Goal: Task Accomplishment & Management: Manage account settings

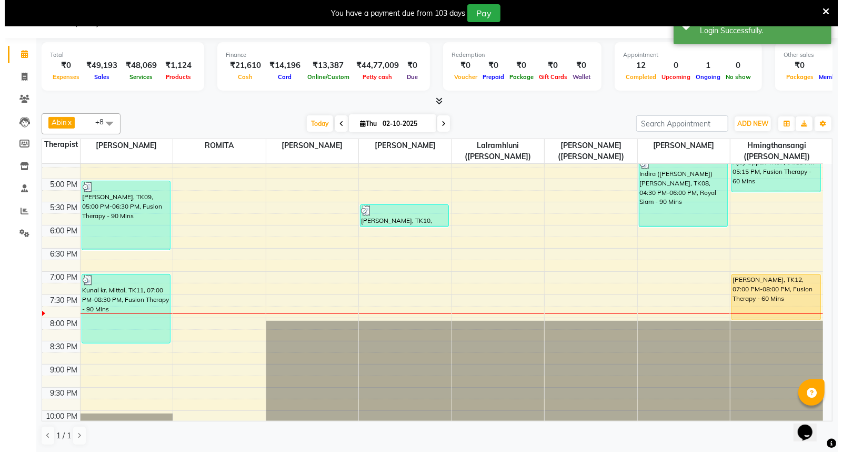
scroll to position [417, 0]
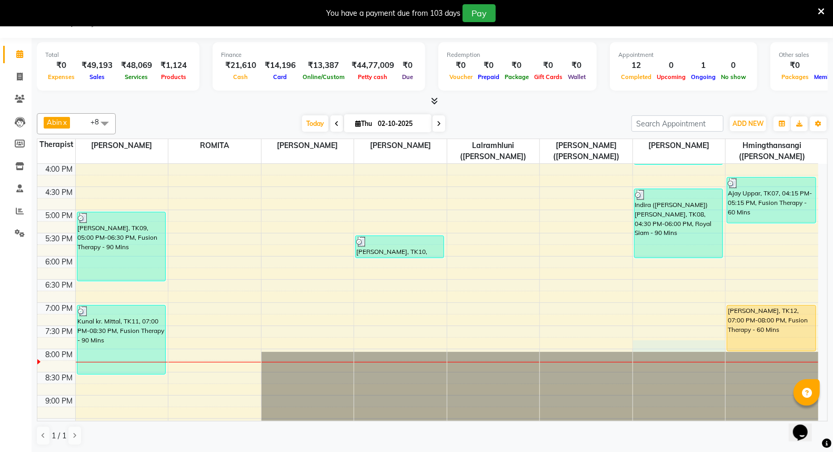
click at [643, 348] on div "7:00 AM 7:30 AM 8:00 AM 8:30 AM 9:00 AM 9:30 AM 10:00 AM 10:30 AM 11:00 AM 11:3…" at bounding box center [427, 140] width 781 height 787
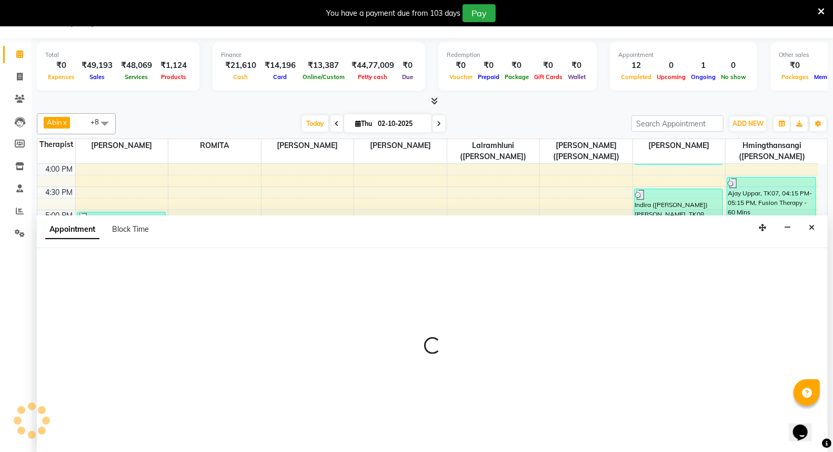
select select "48461"
select select "1185"
select select "tentative"
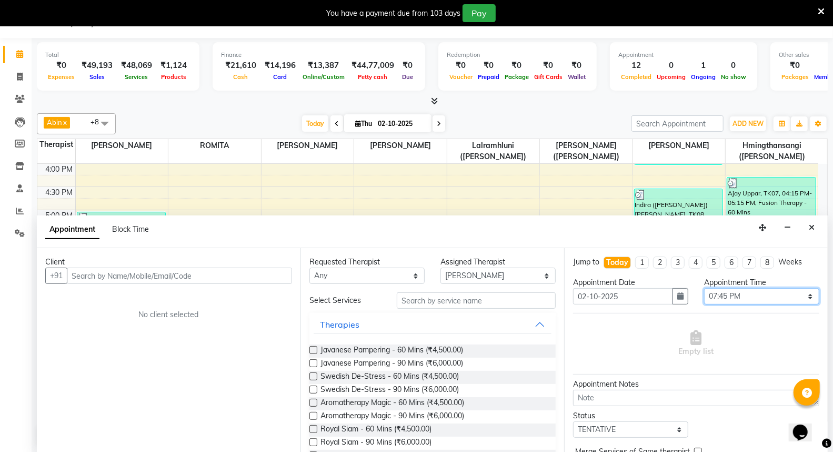
click at [803, 296] on select "Select 08:00 AM 08:15 AM 08:30 AM 08:45 AM 09:00 AM 09:15 AM 09:30 AM 09:45 AM …" at bounding box center [761, 296] width 115 height 16
select select "1215"
click at [704, 288] on select "Select 08:00 AM 08:15 AM 08:30 AM 08:45 AM 09:00 AM 09:15 AM 09:30 AM 09:45 AM …" at bounding box center [761, 296] width 115 height 16
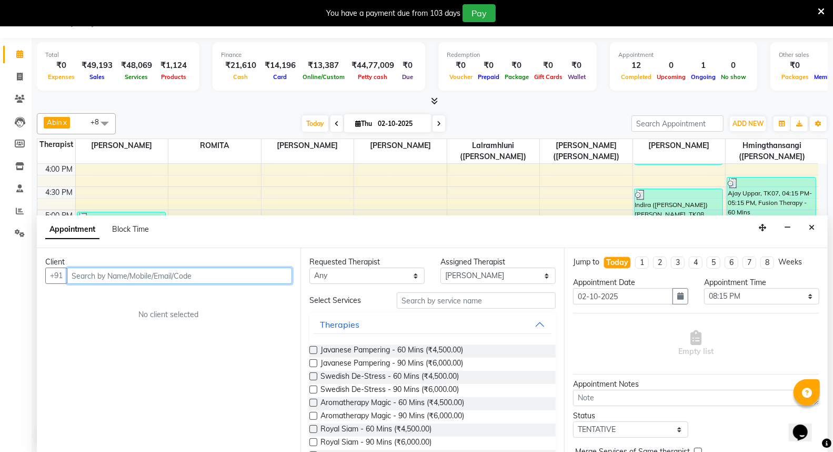
click at [188, 275] on input "text" at bounding box center [179, 275] width 225 height 16
type input "Yukari"
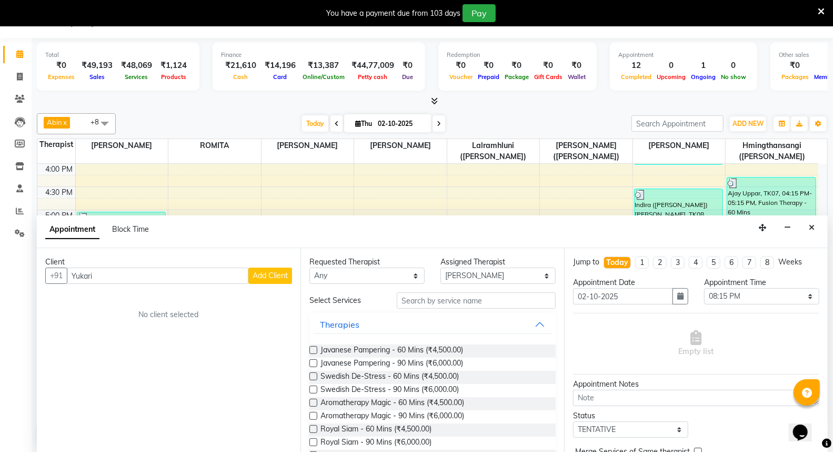
click at [272, 277] on span "Add Client" at bounding box center [270, 275] width 35 height 9
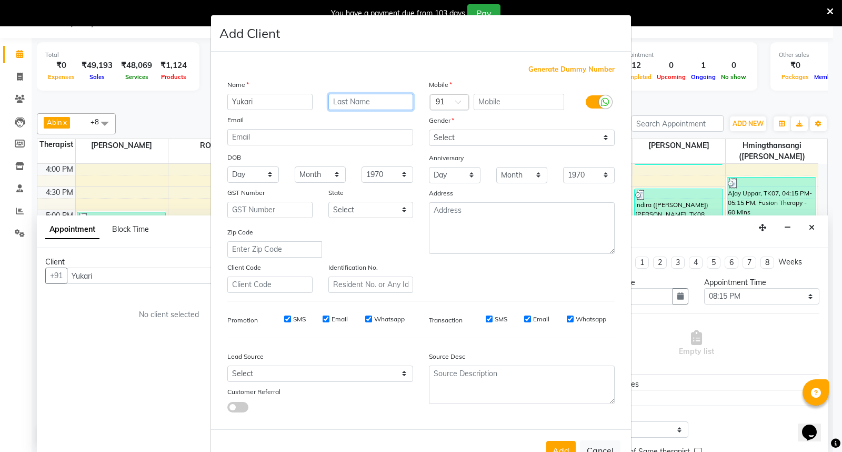
click at [351, 103] on input "text" at bounding box center [370, 102] width 85 height 16
type input "[PERSON_NAME]"
click at [482, 101] on input "text" at bounding box center [519, 102] width 91 height 16
type input "8"
click at [444, 102] on div at bounding box center [450, 102] width 38 height 11
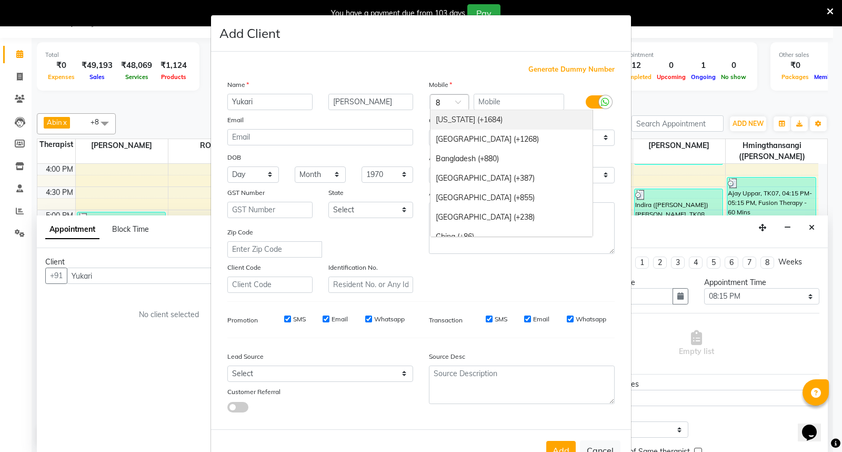
scroll to position [0, 0]
type input "82"
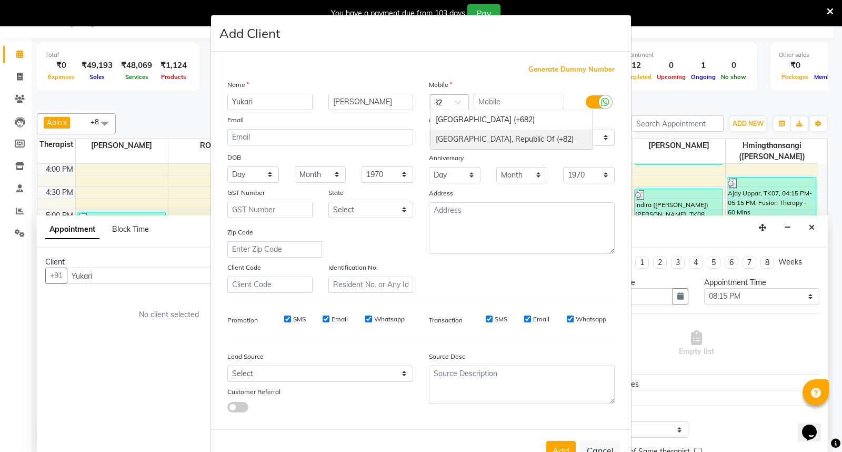
click at [476, 134] on div "[GEOGRAPHIC_DATA], Republic Of (+82)" at bounding box center [512, 138] width 162 height 19
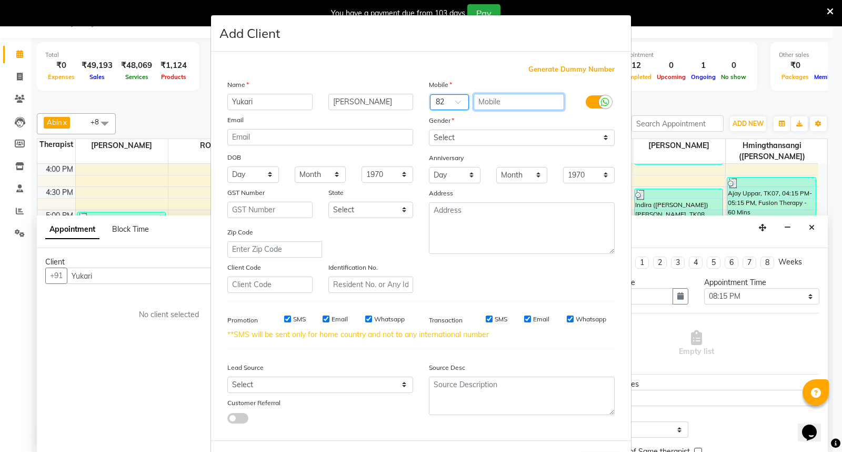
click at [496, 102] on input "text" at bounding box center [519, 102] width 91 height 16
type input "8792851979"
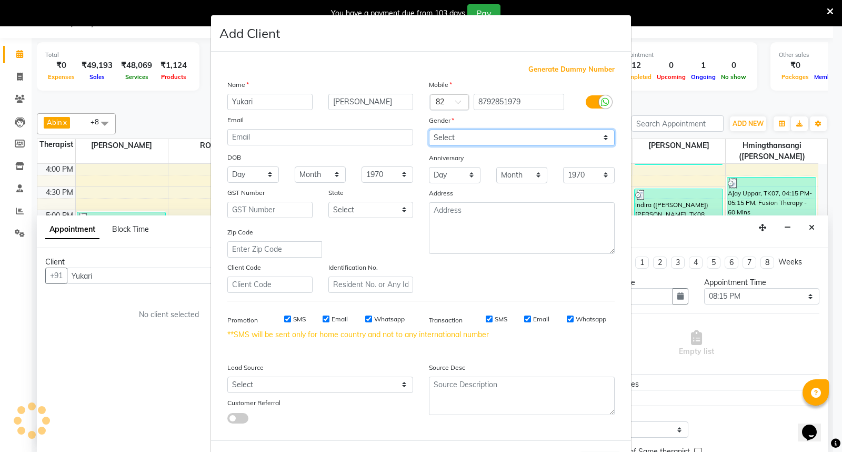
click at [603, 137] on select "Select [DEMOGRAPHIC_DATA] [DEMOGRAPHIC_DATA] Other Prefer Not To Say" at bounding box center [522, 137] width 186 height 16
select select "[DEMOGRAPHIC_DATA]"
click at [429, 129] on select "Select [DEMOGRAPHIC_DATA] [DEMOGRAPHIC_DATA] Other Prefer Not To Say" at bounding box center [522, 137] width 186 height 16
drag, startPoint x: 282, startPoint y: 318, endPoint x: 312, endPoint y: 322, distance: 29.6
click at [284, 318] on input "SMS" at bounding box center [287, 318] width 7 height 7
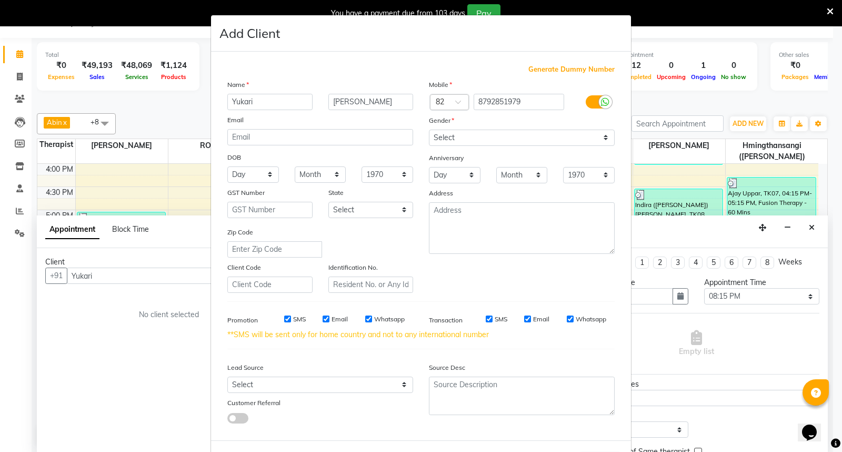
checkbox input "false"
drag, startPoint x: 322, startPoint y: 320, endPoint x: 329, endPoint y: 320, distance: 6.9
click at [327, 320] on div "Email" at bounding box center [335, 318] width 25 height 9
click at [367, 321] on div "Whatsapp" at bounding box center [384, 318] width 39 height 9
click at [323, 319] on input "Email" at bounding box center [326, 318] width 7 height 7
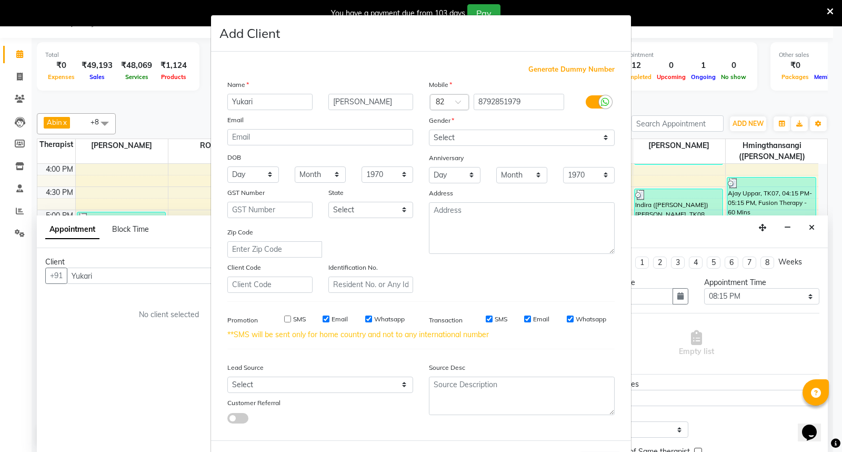
checkbox input "false"
click at [366, 317] on input "Whatsapp" at bounding box center [368, 318] width 7 height 7
checkbox input "false"
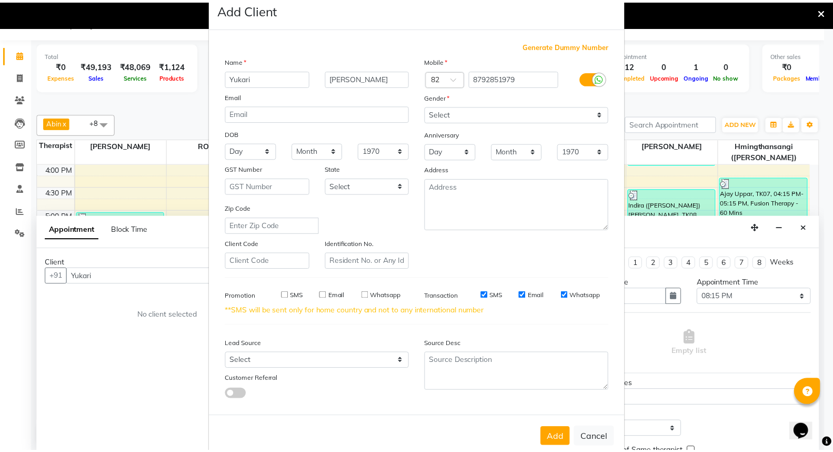
scroll to position [45, 0]
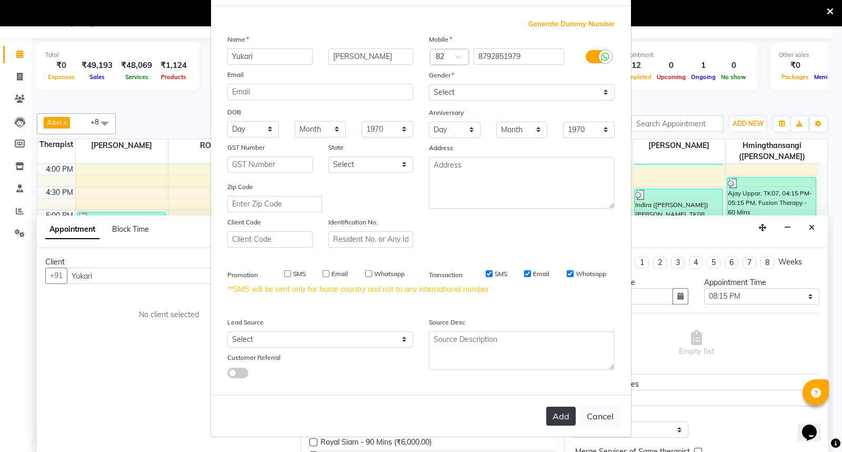
click at [556, 417] on button "Add" at bounding box center [560, 415] width 29 height 19
type input "8792851979"
select select
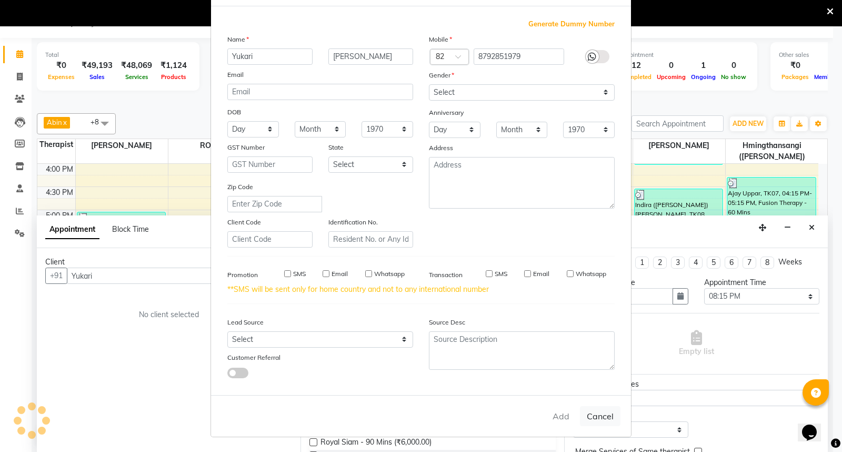
select select
checkbox input "false"
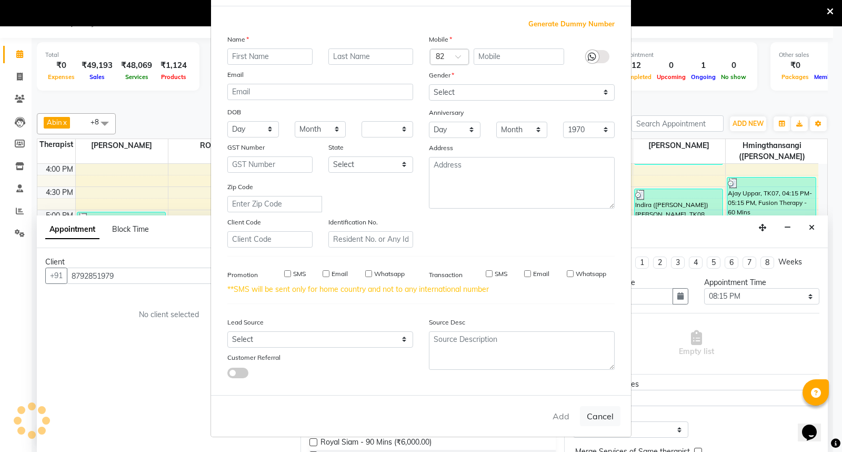
checkbox input "false"
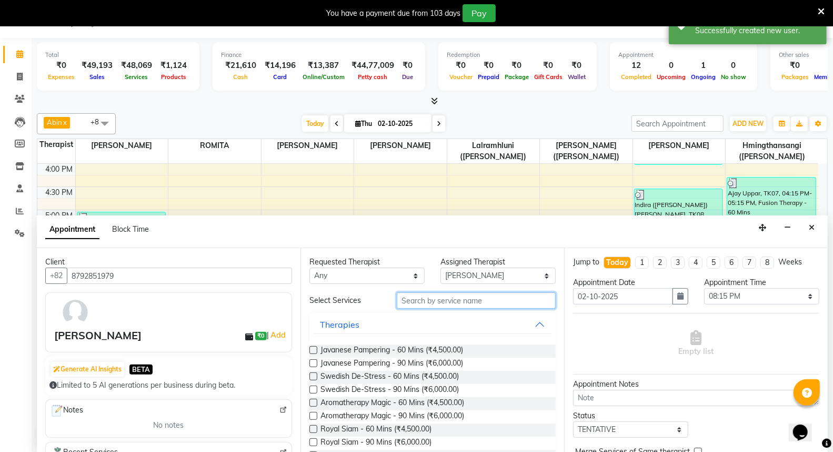
click at [466, 298] on input "text" at bounding box center [476, 300] width 159 height 16
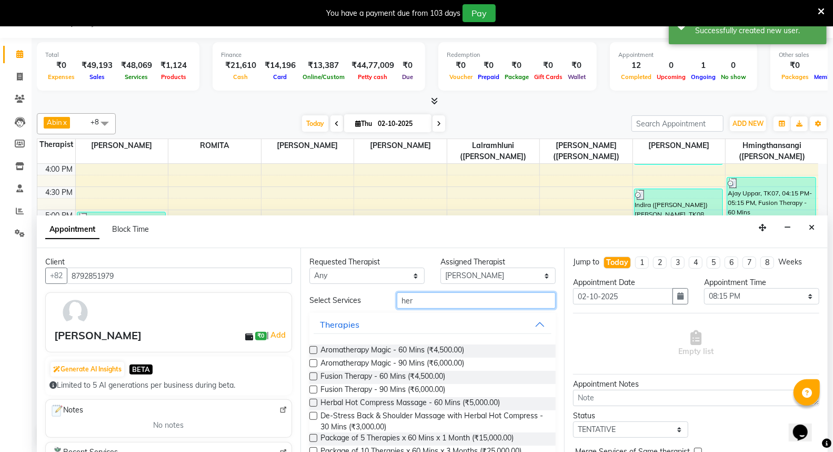
scroll to position [58, 0]
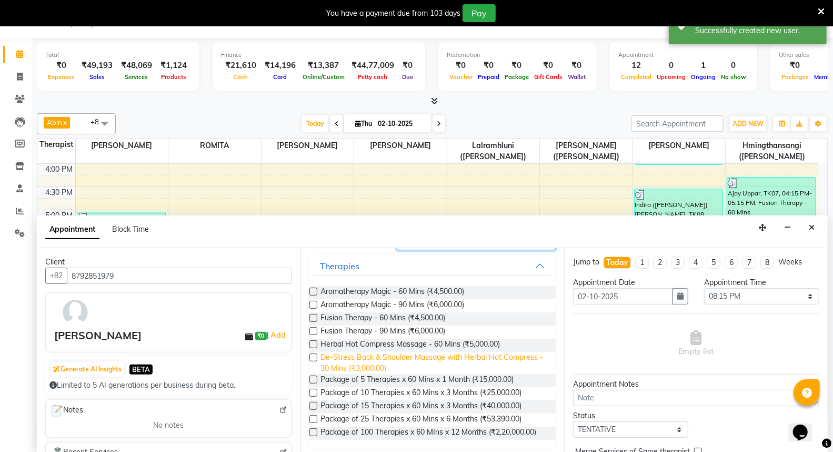
type input "her"
click at [403, 355] on span "De-Stress Back & Shoulder Massage with Herbal Hot Compress - 30 Mins (₹3,000.00)" at bounding box center [434, 363] width 227 height 22
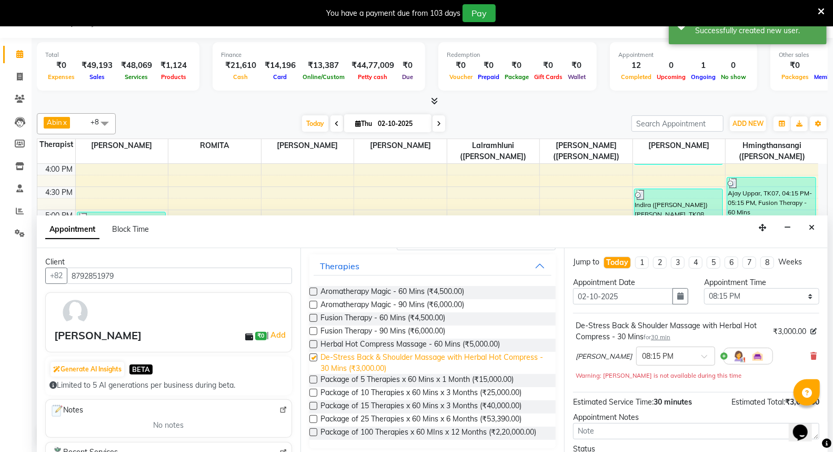
checkbox input "false"
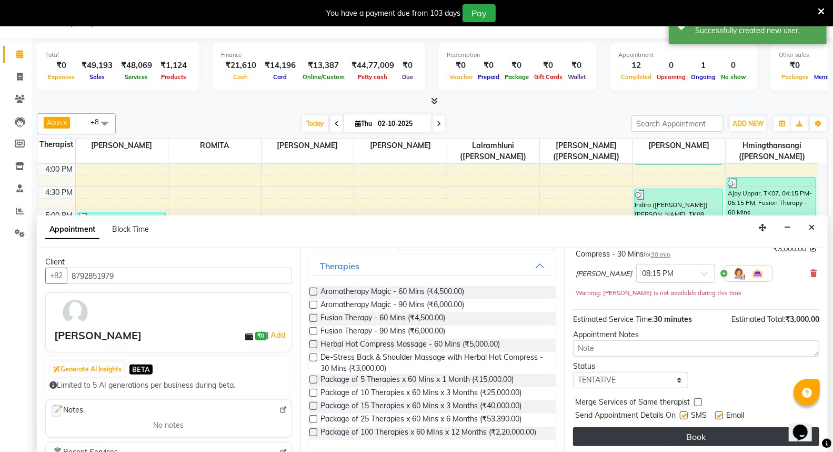
scroll to position [85, 0]
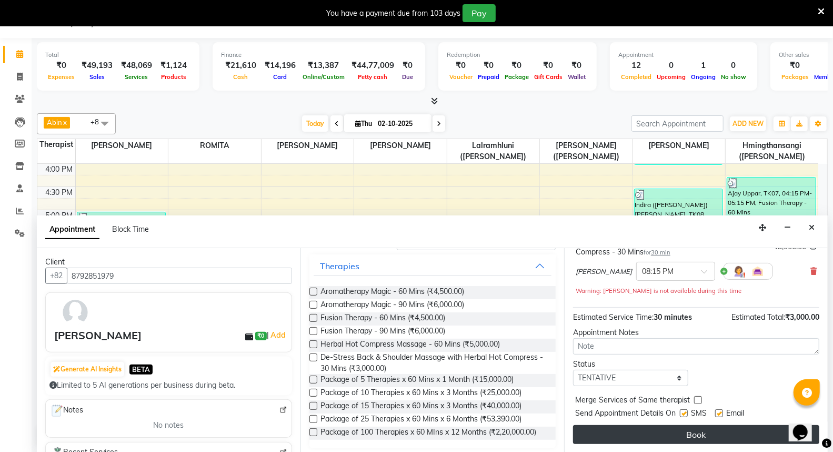
click at [727, 433] on button "Book" at bounding box center [696, 434] width 246 height 19
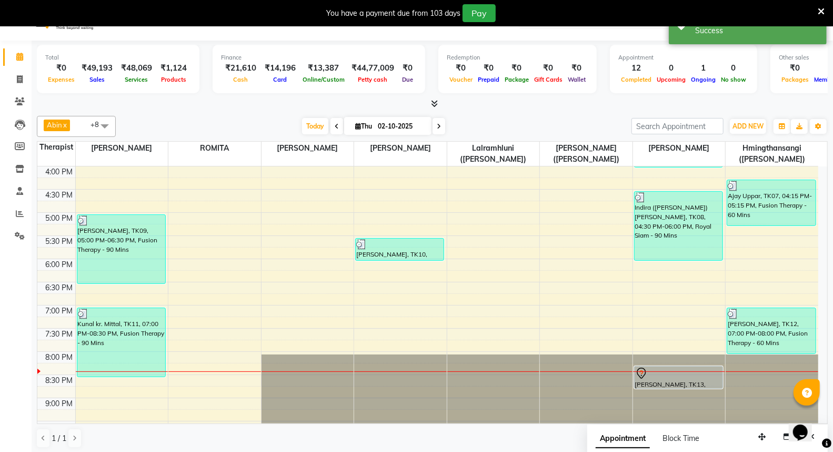
scroll to position [0, 0]
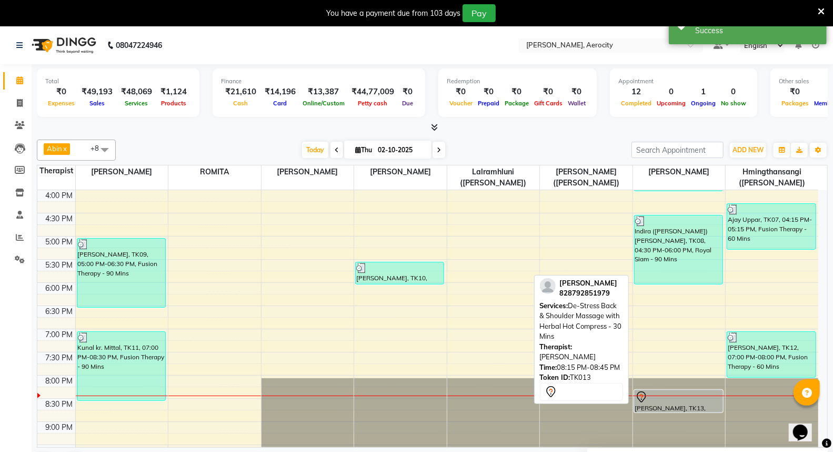
click at [672, 399] on div at bounding box center [678, 397] width 87 height 13
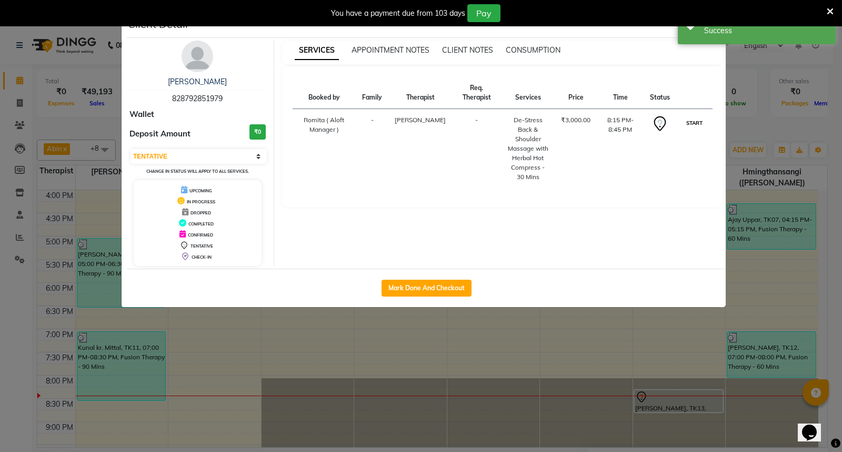
click at [692, 123] on button "START" at bounding box center [695, 122] width 22 height 13
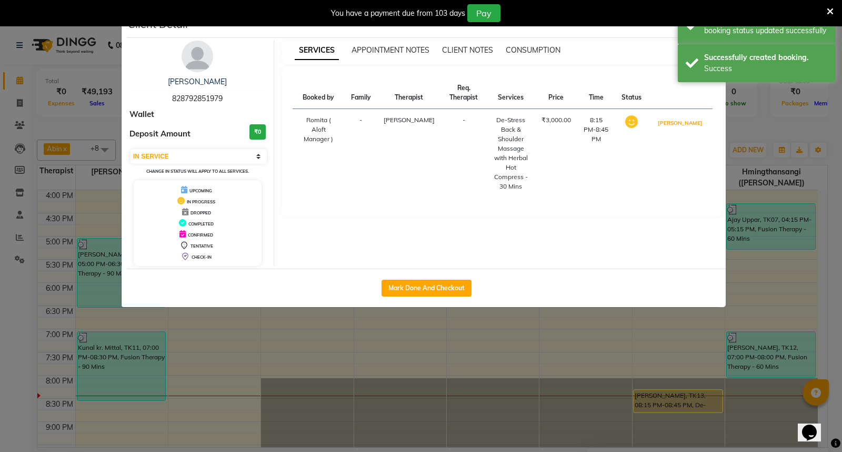
click at [692, 123] on button "[PERSON_NAME]" at bounding box center [680, 122] width 50 height 13
select select "3"
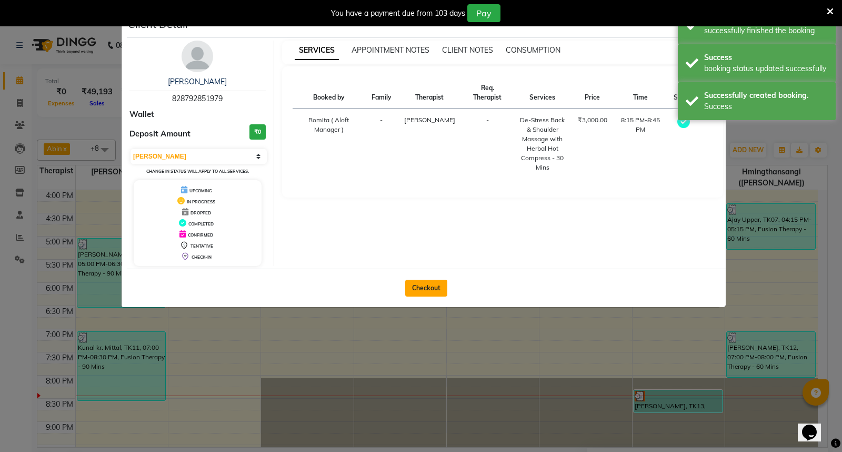
click at [429, 282] on button "Checkout" at bounding box center [426, 288] width 42 height 17
select select "service"
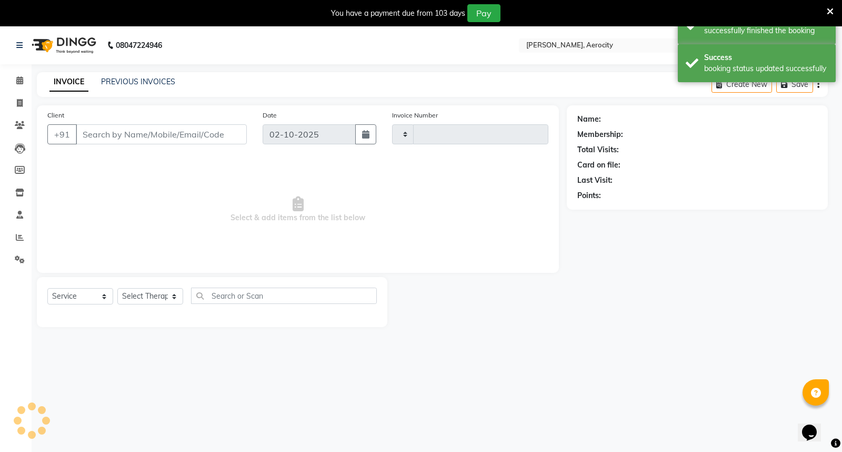
type input "1886"
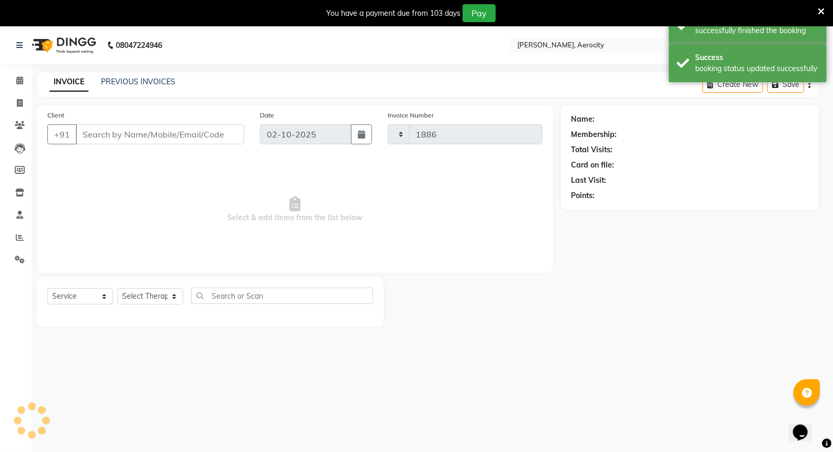
select select "6403"
type input "828792851979"
select select "48461"
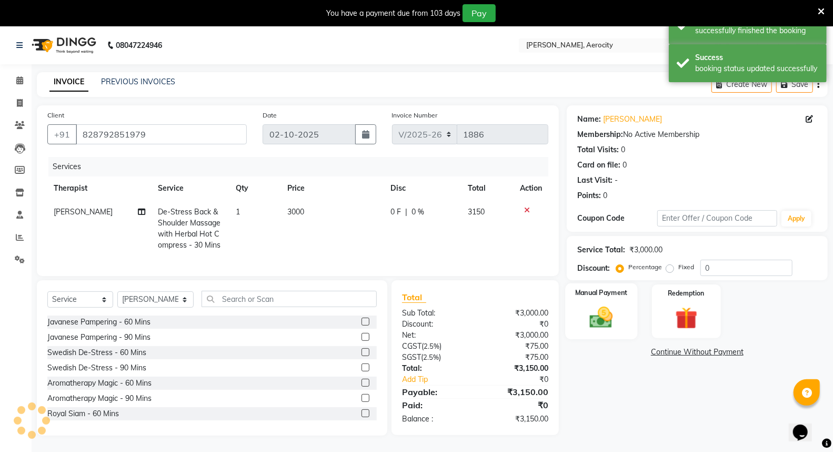
click at [604, 283] on div "Manual Payment" at bounding box center [601, 311] width 72 height 56
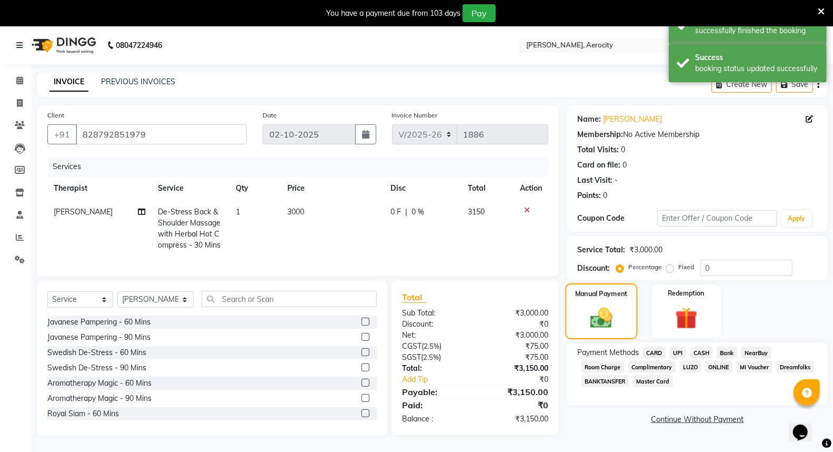
scroll to position [26, 0]
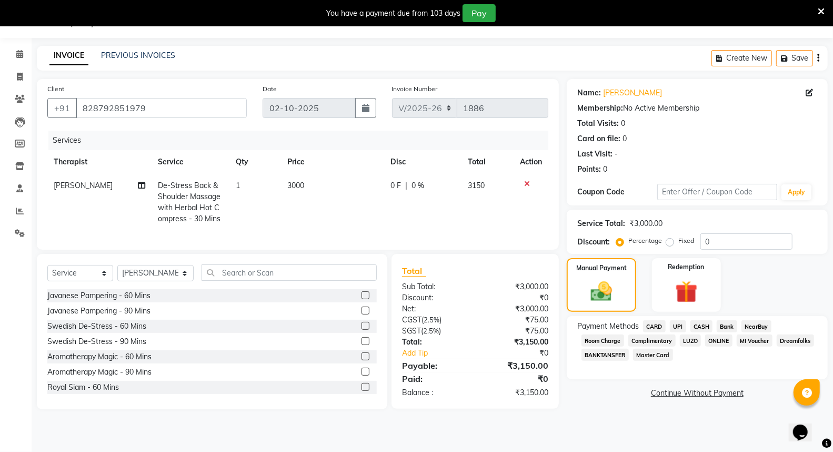
click at [660, 324] on span "CARD" at bounding box center [654, 326] width 23 height 12
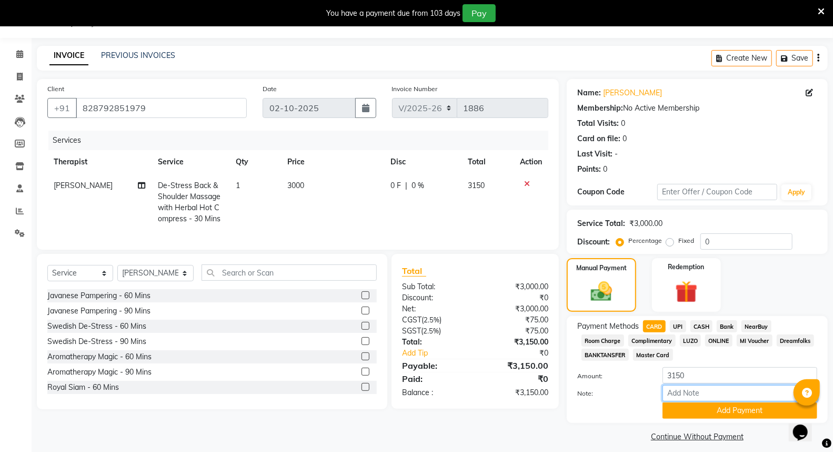
click at [675, 395] on input "Note:" at bounding box center [740, 393] width 155 height 16
type input "Visa-6010"
click at [741, 416] on button "Add Payment" at bounding box center [740, 410] width 155 height 16
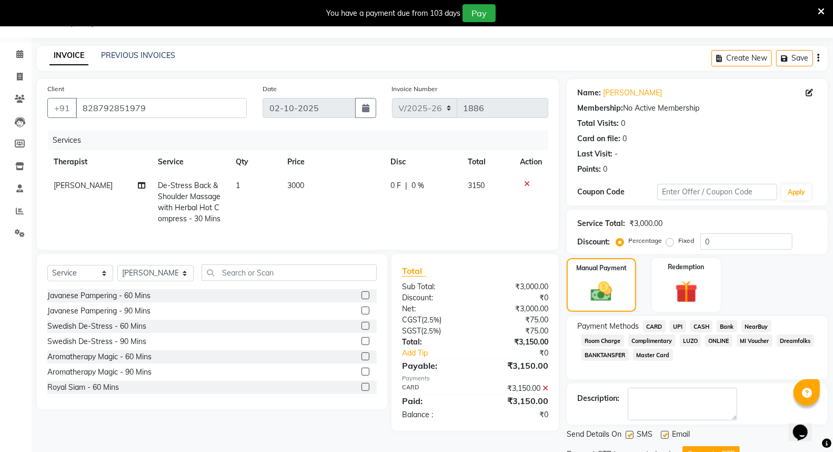
click at [713, 446] on button "Generate OTP" at bounding box center [711, 454] width 57 height 16
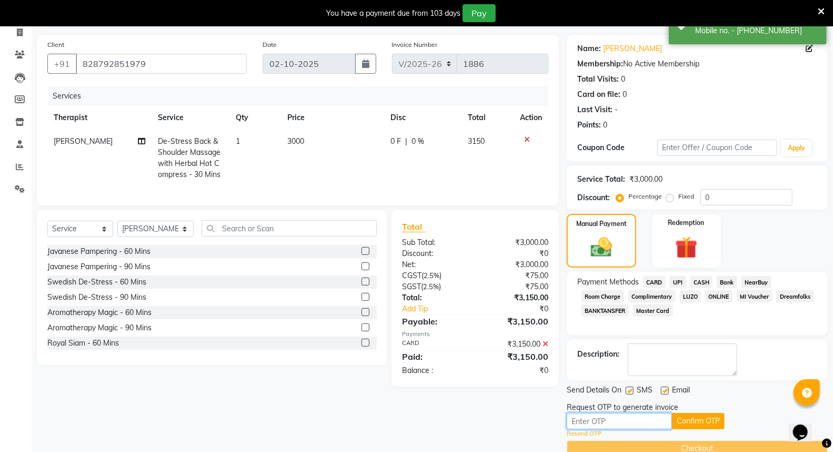
click at [607, 422] on input "text" at bounding box center [619, 421] width 105 height 16
type input "6203"
click at [706, 419] on button "Confirm OTP" at bounding box center [698, 421] width 53 height 16
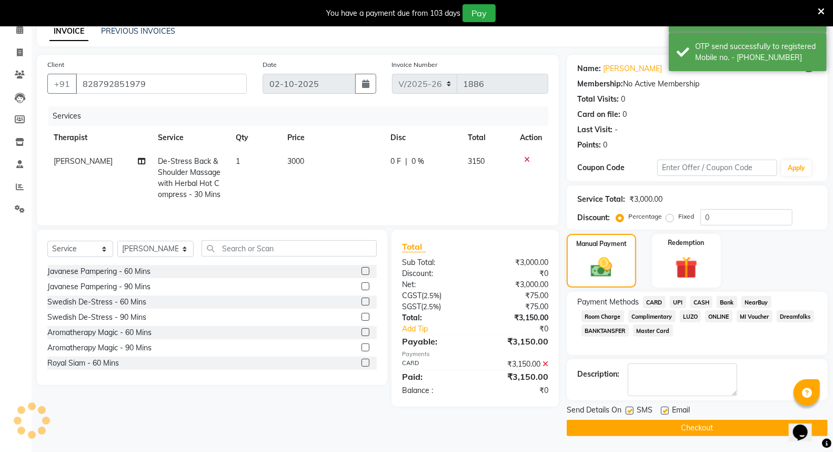
scroll to position [50, 0]
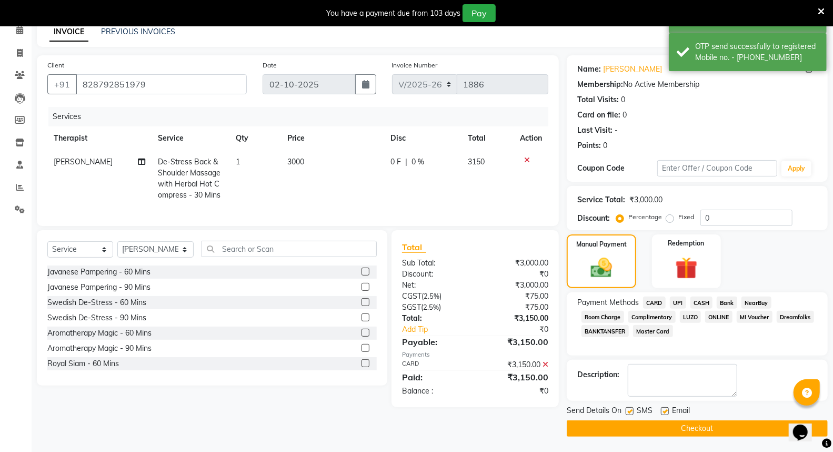
click at [698, 428] on button "Checkout" at bounding box center [697, 428] width 261 height 16
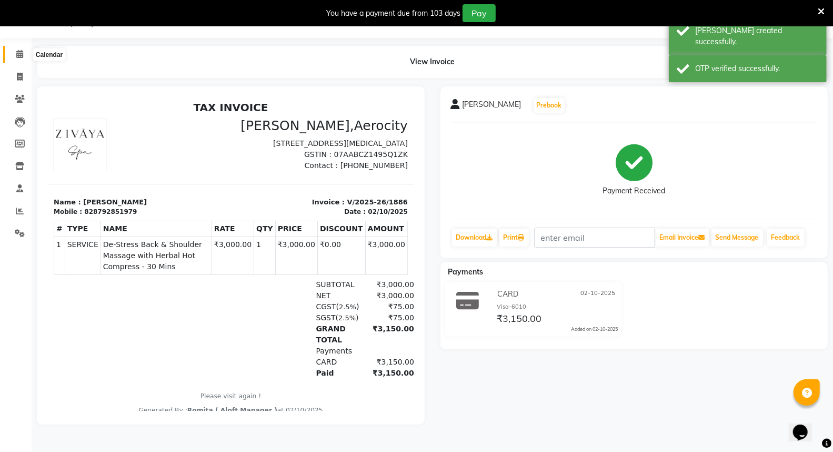
click at [20, 50] on icon at bounding box center [19, 54] width 7 height 8
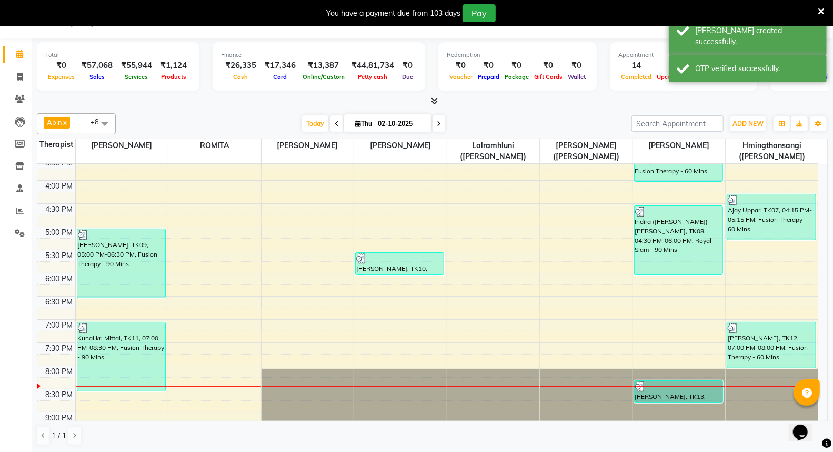
scroll to position [467, 0]
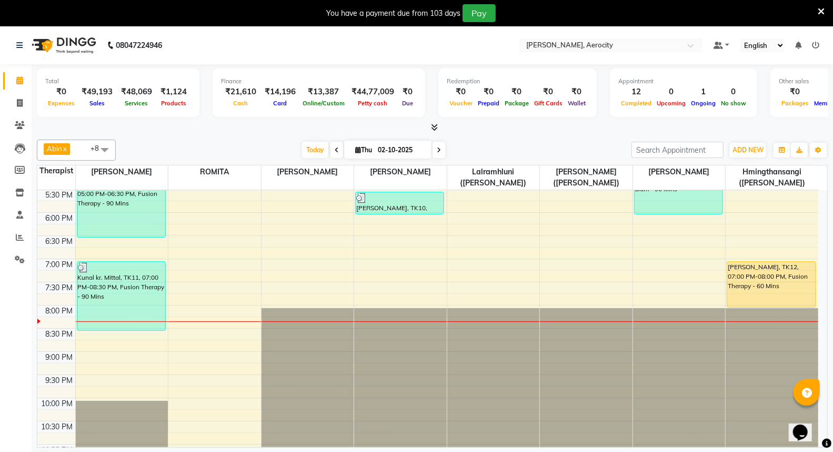
scroll to position [534, 0]
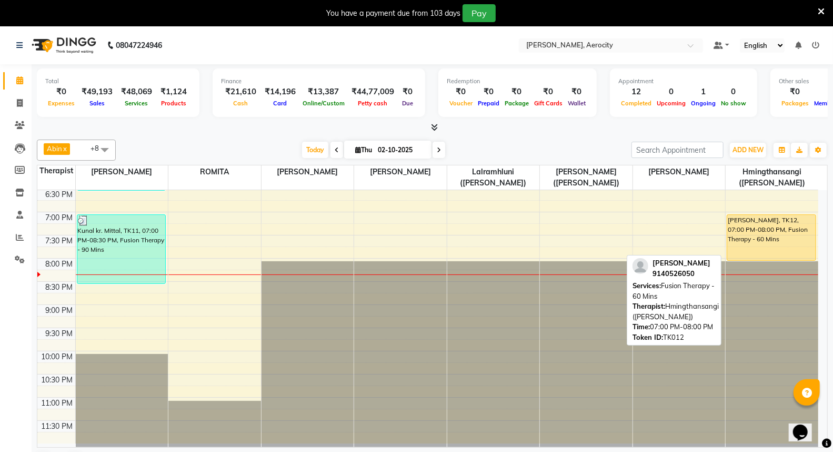
click at [774, 234] on div "[PERSON_NAME], TK12, 07:00 PM-08:00 PM, Fusion Therapy - 60 Mins" at bounding box center [771, 237] width 88 height 45
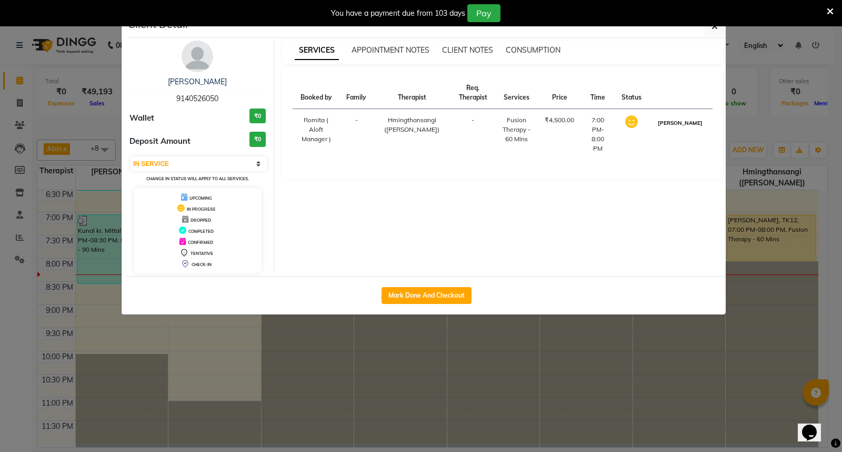
click at [693, 128] on button "[PERSON_NAME]" at bounding box center [680, 122] width 50 height 13
select select "3"
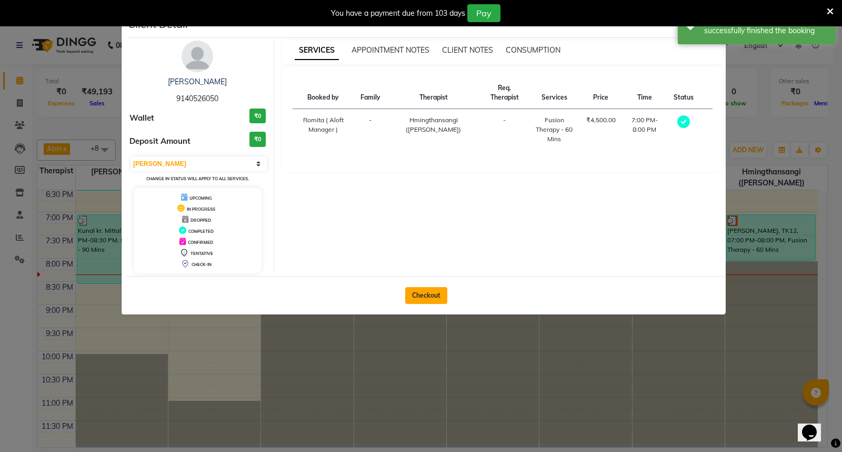
click at [425, 287] on button "Checkout" at bounding box center [426, 295] width 42 height 17
select select "service"
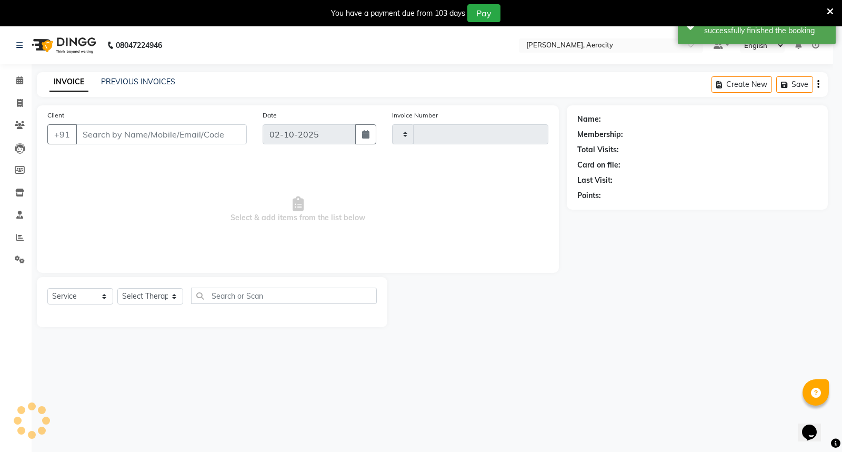
type input "1885"
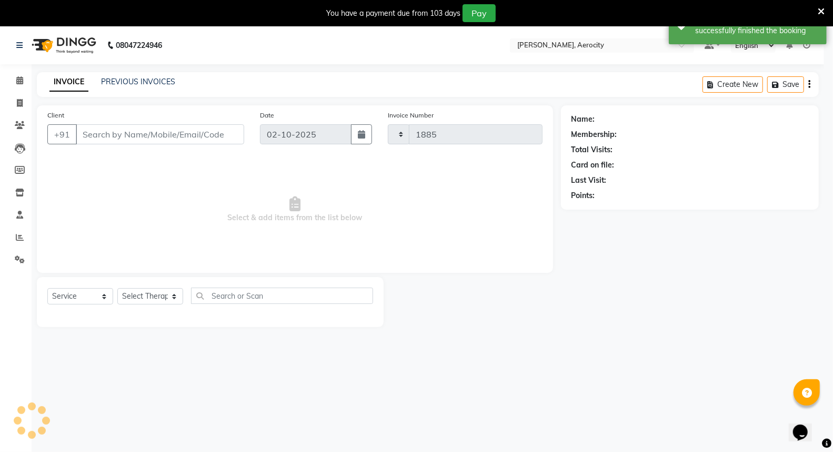
select select "6403"
type input "9140526050"
select select "48462"
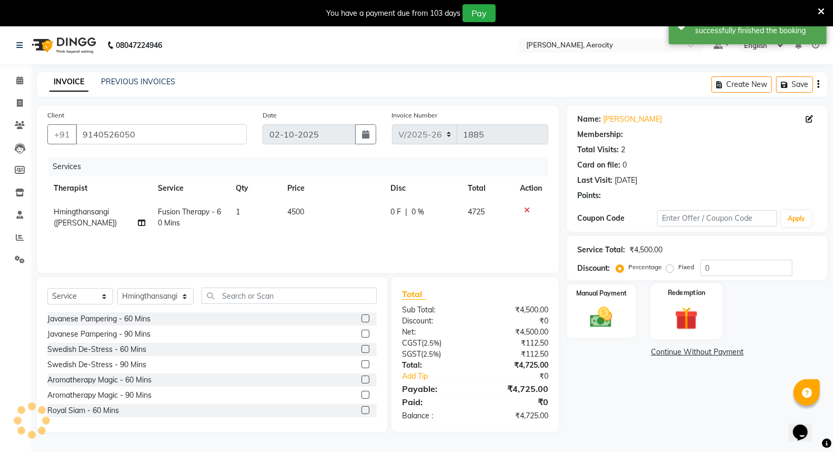
scroll to position [26, 0]
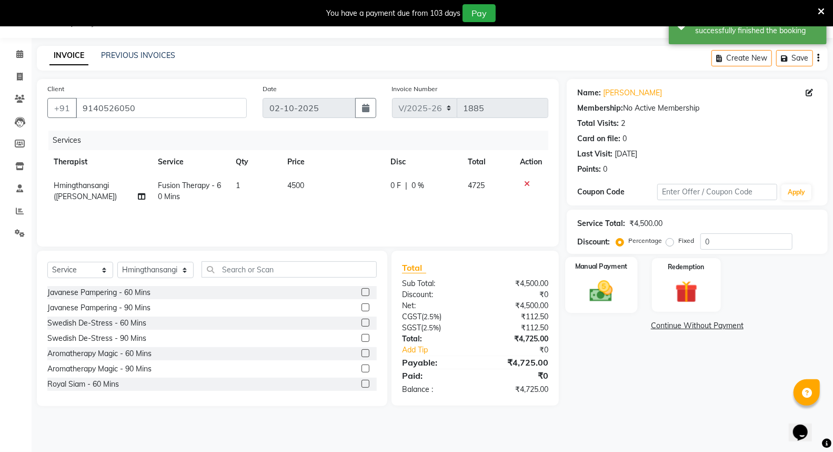
click at [601, 282] on img at bounding box center [601, 290] width 37 height 27
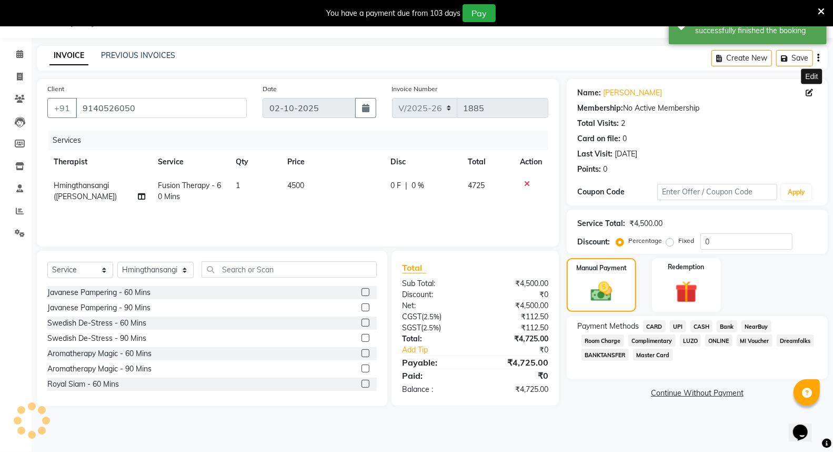
click at [809, 92] on icon at bounding box center [809, 92] width 7 height 7
select select "male"
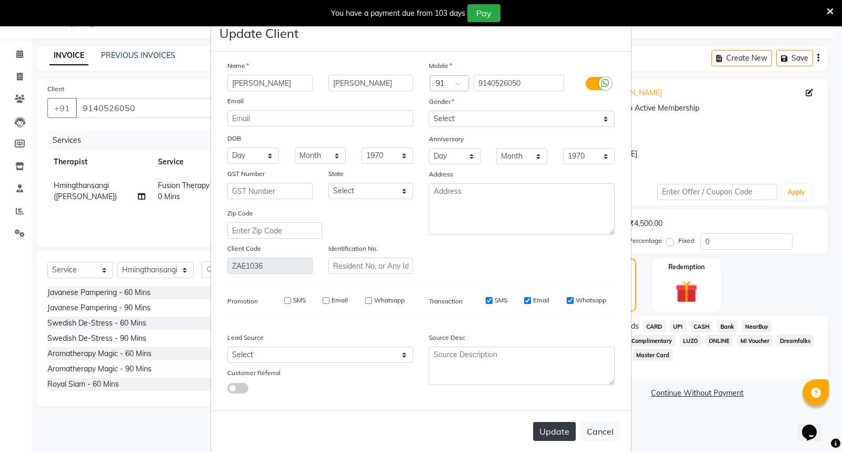
click at [560, 429] on button "Update" at bounding box center [554, 431] width 43 height 19
select select
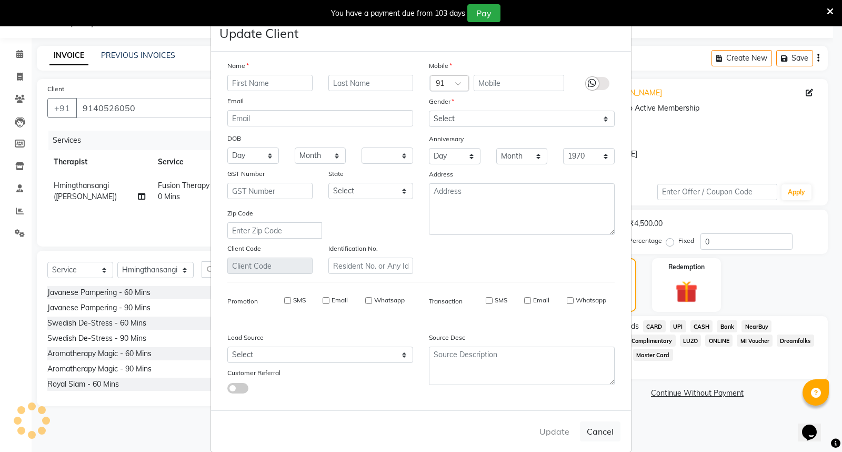
select select
checkbox input "false"
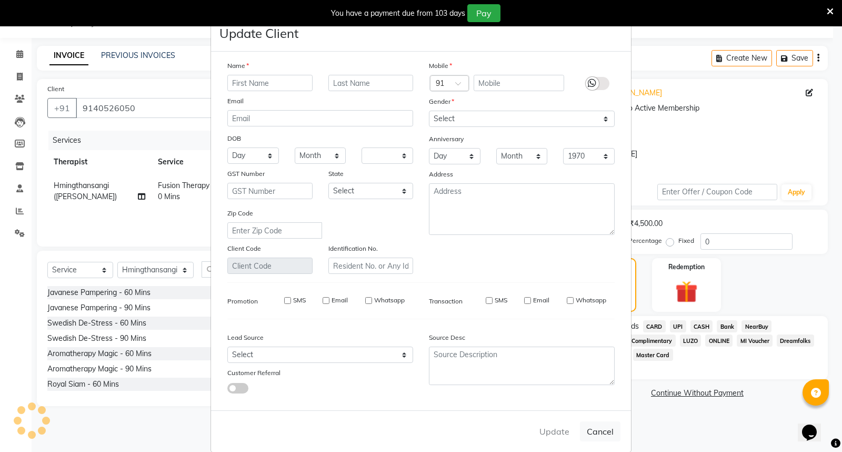
checkbox input "false"
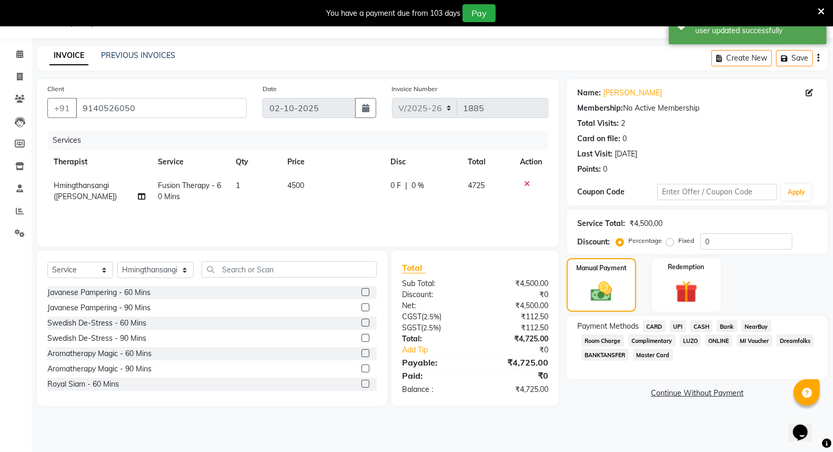
click at [699, 324] on span "CASH" at bounding box center [702, 326] width 23 height 12
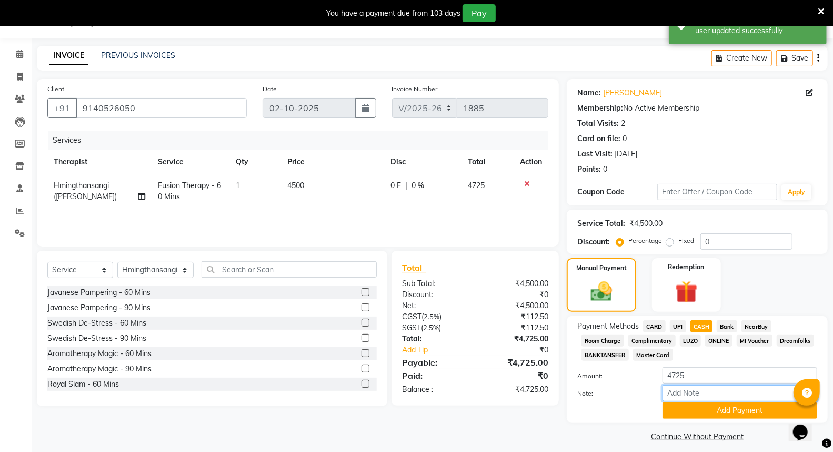
click at [690, 395] on input "Note:" at bounding box center [740, 393] width 155 height 16
type input "#112"
click at [748, 404] on button "Add Payment" at bounding box center [740, 410] width 155 height 16
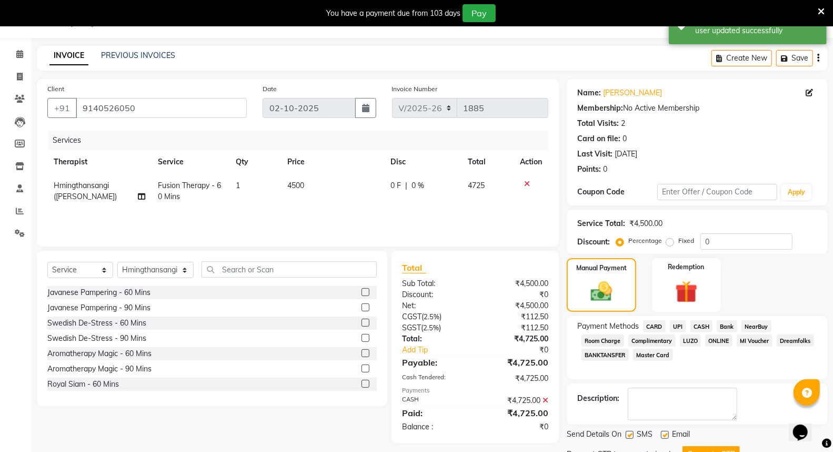
scroll to position [71, 0]
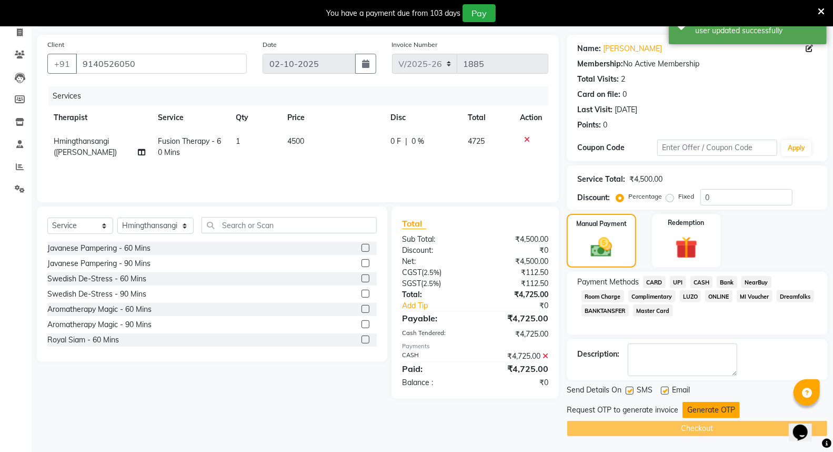
click at [718, 408] on button "Generate OTP" at bounding box center [711, 410] width 57 height 16
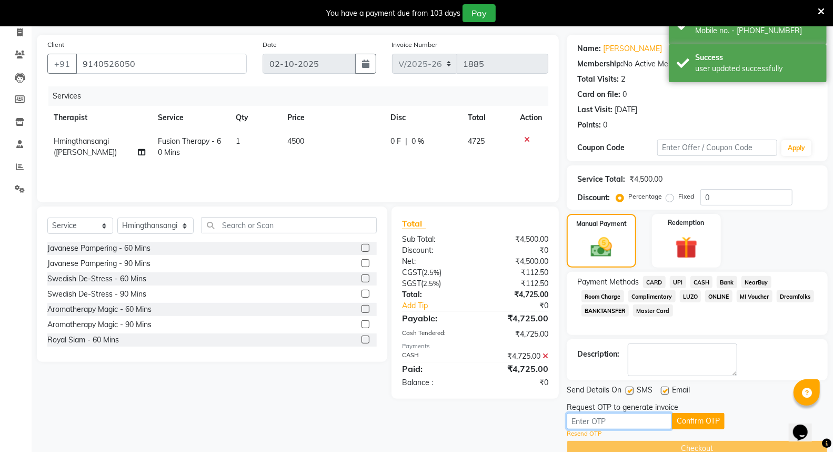
click at [613, 420] on input "text" at bounding box center [619, 421] width 105 height 16
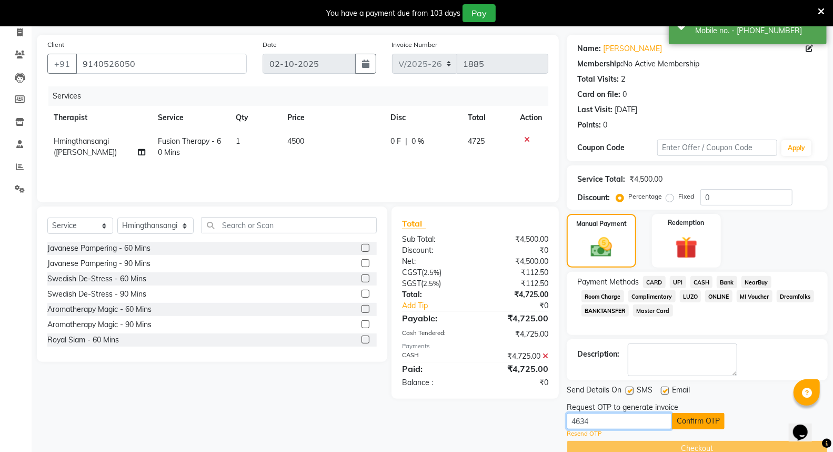
type input "4634"
click at [706, 420] on button "Confirm OTP" at bounding box center [698, 421] width 53 height 16
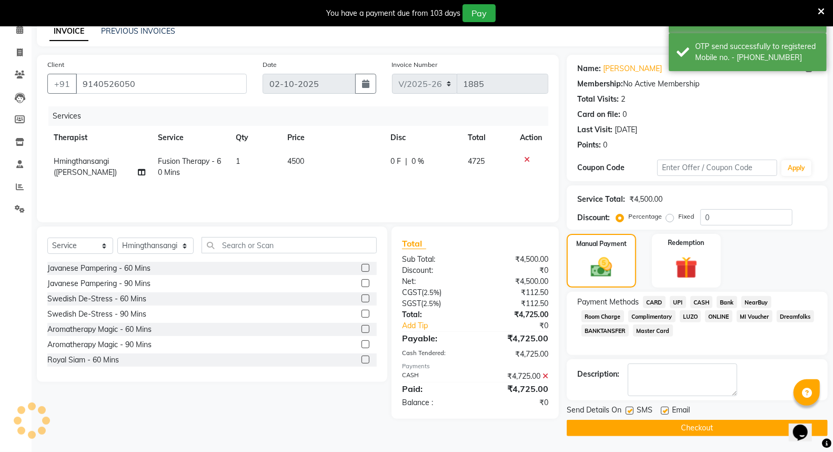
scroll to position [50, 0]
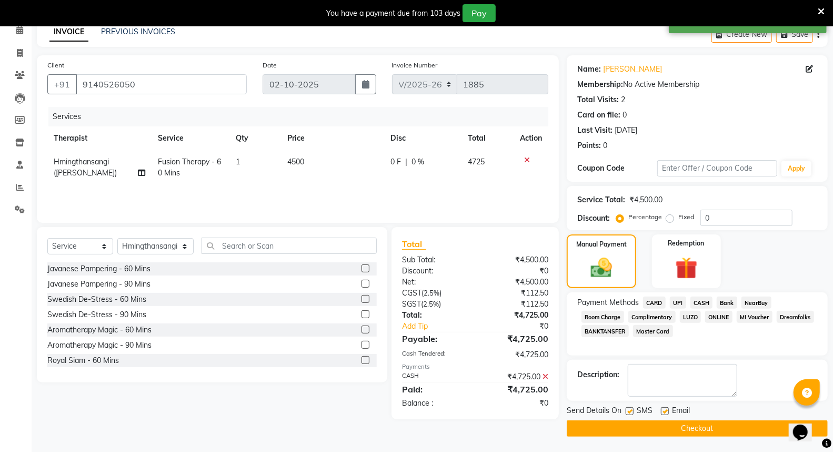
click at [705, 430] on button "Checkout" at bounding box center [697, 428] width 261 height 16
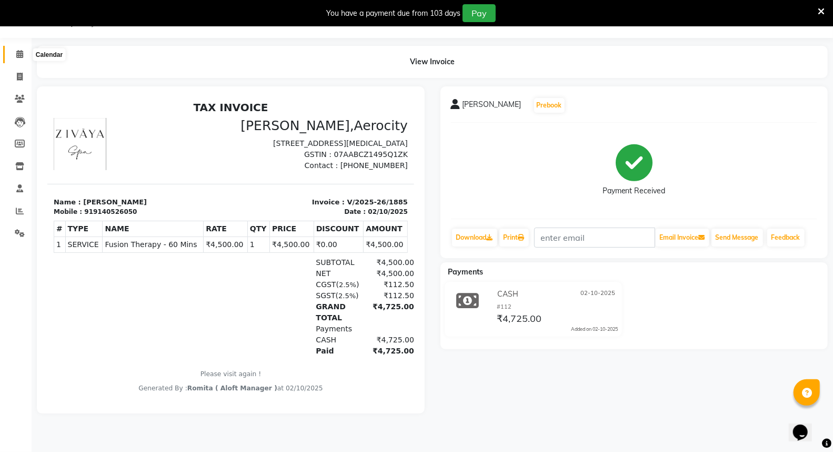
click at [25, 50] on span at bounding box center [20, 54] width 18 height 12
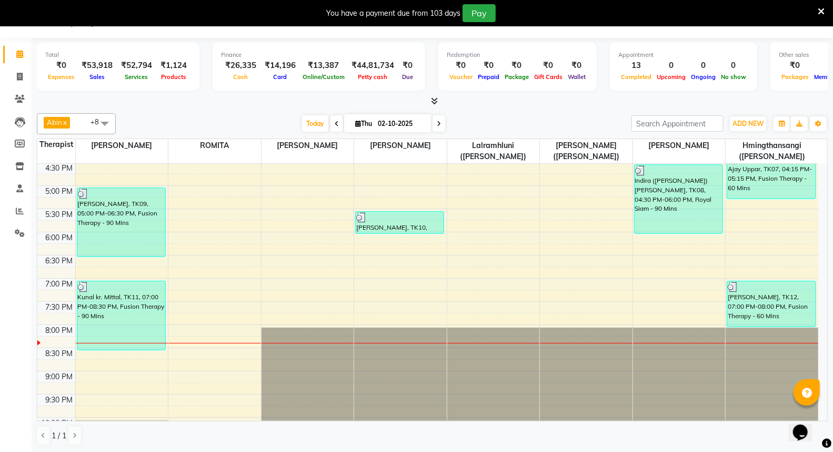
scroll to position [467, 0]
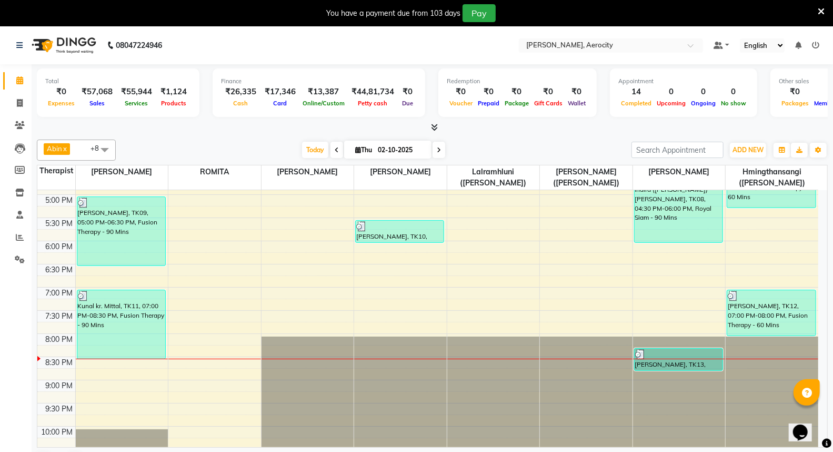
scroll to position [467, 0]
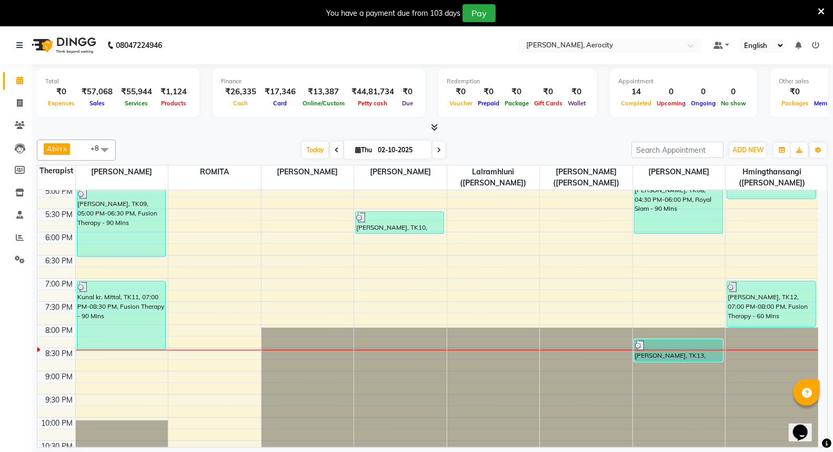
click at [248, 291] on div "7:00 AM 7:30 AM 8:00 AM 8:30 AM 9:00 AM 9:30 AM 10:00 AM 10:30 AM 11:00 AM 11:3…" at bounding box center [427, 116] width 781 height 787
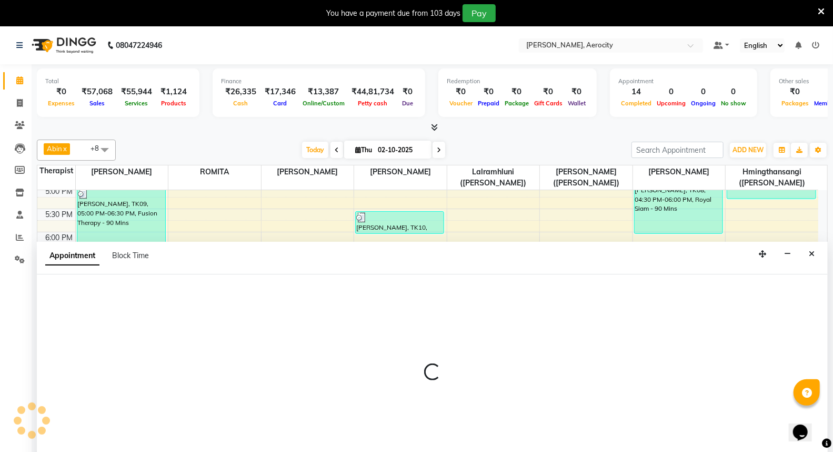
select select "48455"
select select "1140"
select select "tentative"
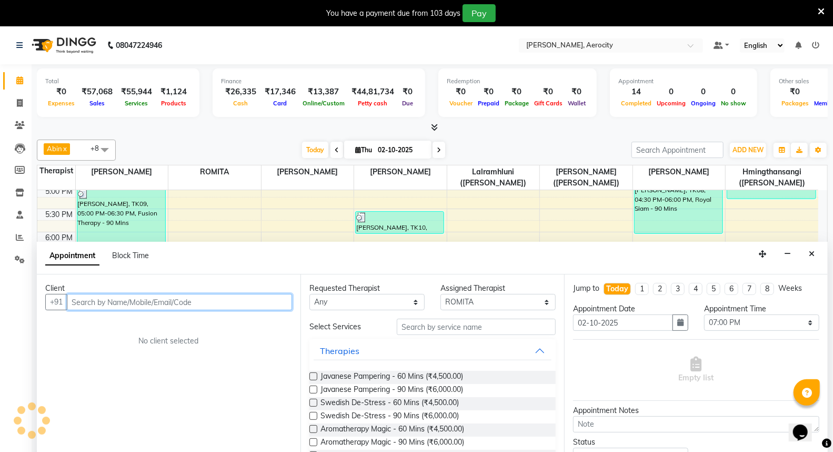
scroll to position [26, 0]
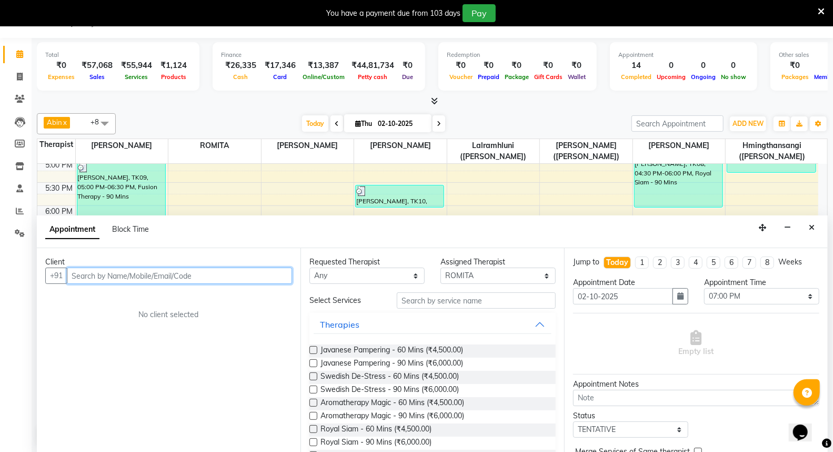
click at [87, 274] on input "text" at bounding box center [179, 275] width 225 height 16
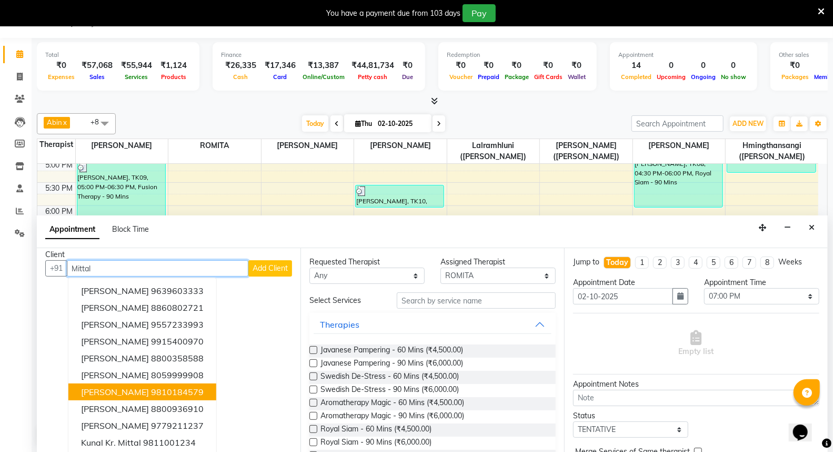
scroll to position [11, 0]
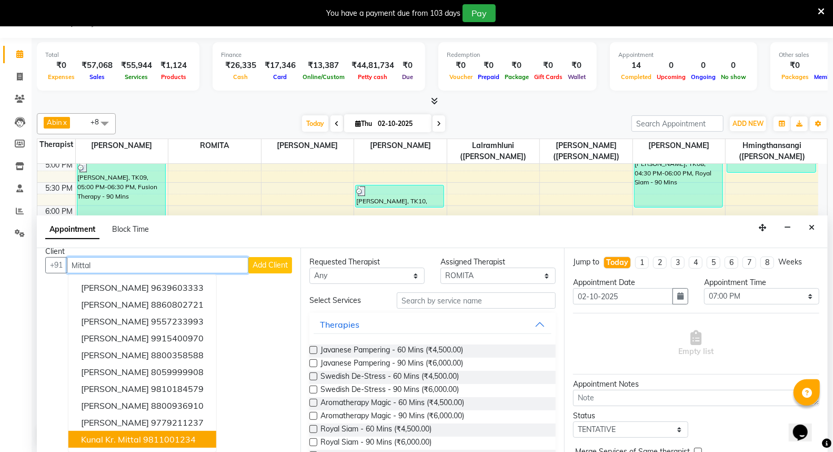
click at [167, 438] on ngb-highlight "9811001234" at bounding box center [169, 439] width 53 height 11
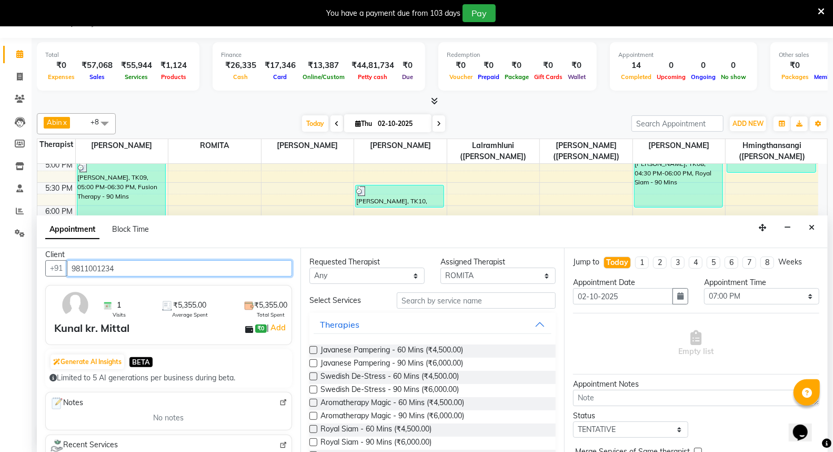
scroll to position [0, 0]
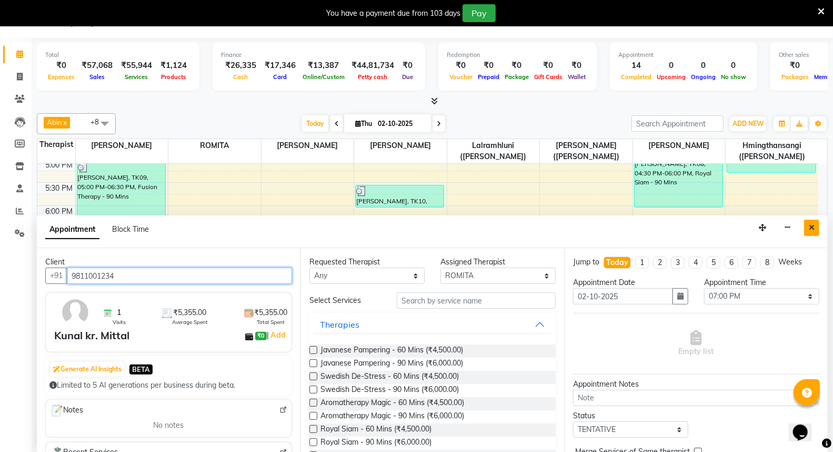
type input "9811001234"
click at [812, 228] on icon "Close" at bounding box center [812, 227] width 6 height 7
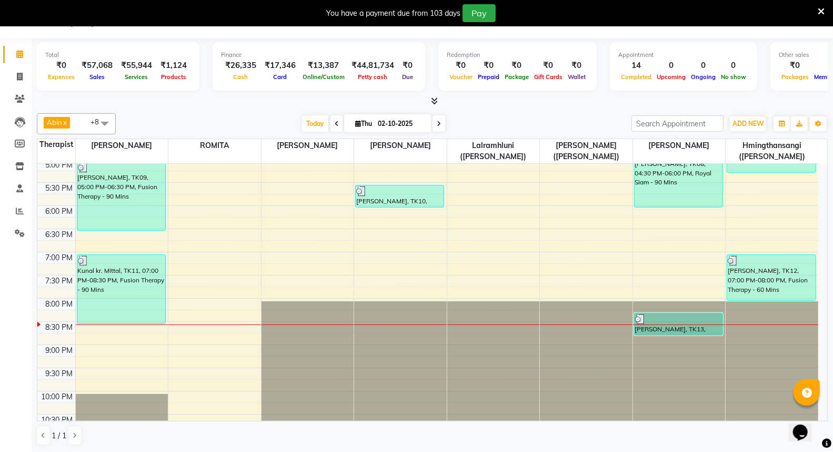
click at [272, 214] on div "7:00 AM 7:30 AM 8:00 AM 8:30 AM 9:00 AM 9:30 AM 10:00 AM 10:30 AM 11:00 AM 11:3…" at bounding box center [427, 89] width 781 height 787
select select "48456"
select select "tentative"
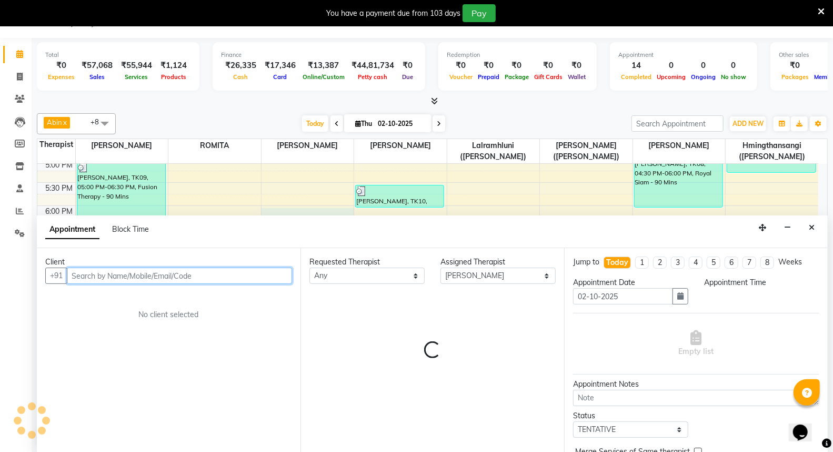
select select "1080"
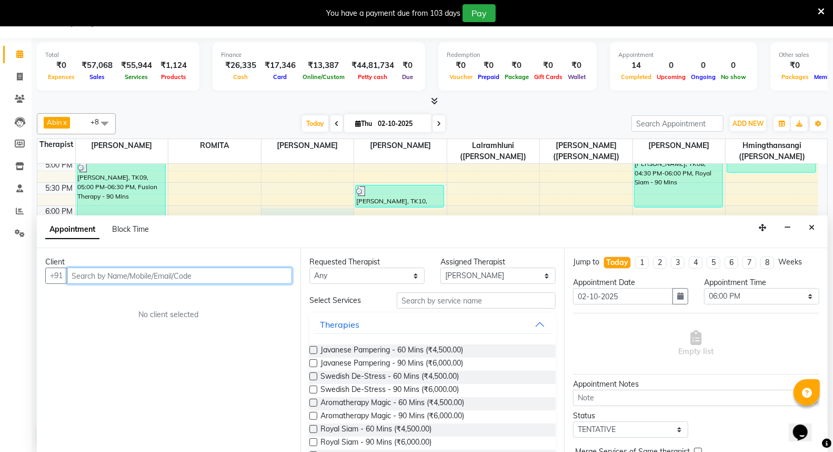
click at [77, 275] on input "text" at bounding box center [179, 275] width 225 height 16
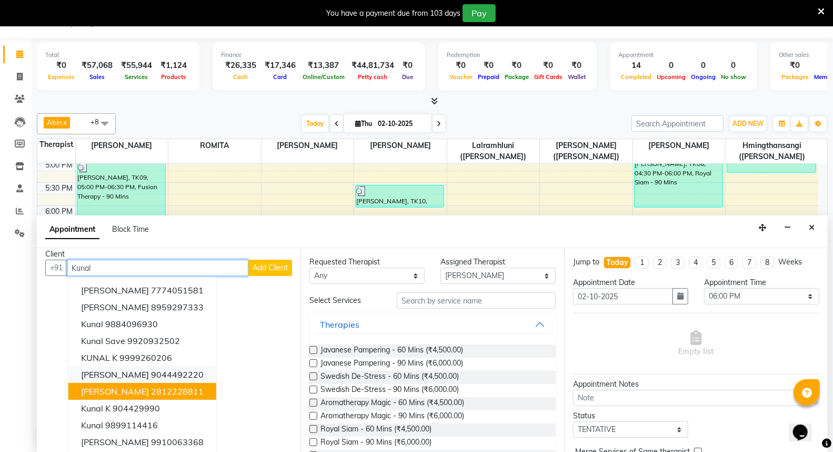
scroll to position [11, 0]
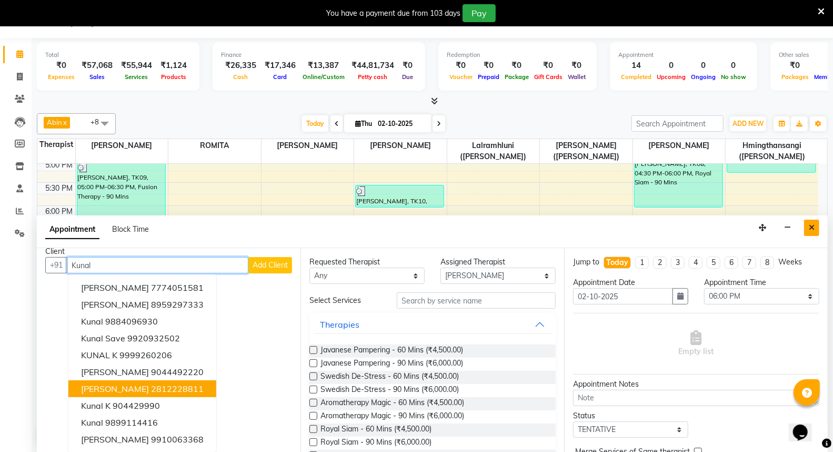
type input "Kunal"
click at [814, 230] on icon "Close" at bounding box center [812, 227] width 6 height 7
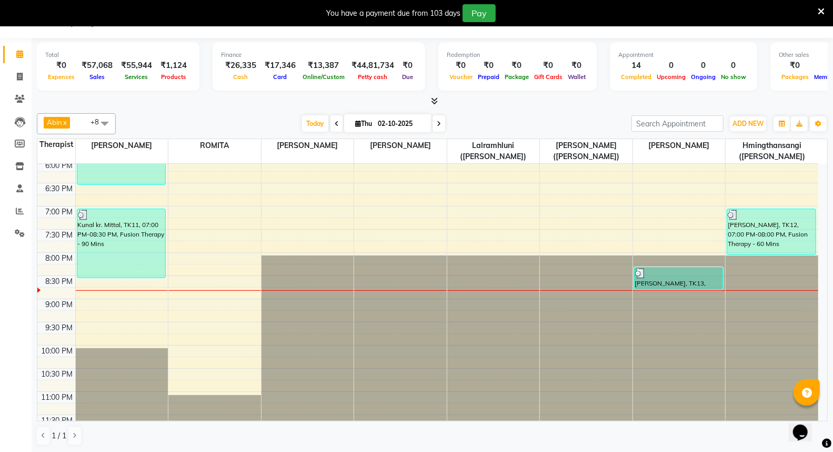
scroll to position [534, 0]
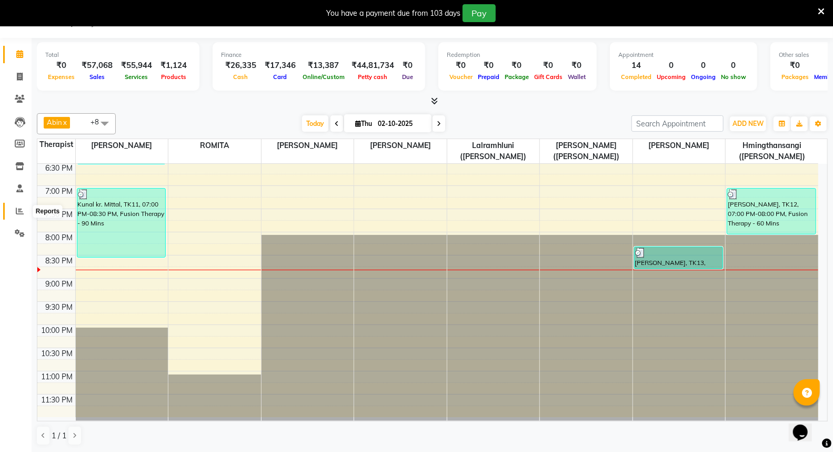
click at [17, 211] on icon at bounding box center [20, 211] width 8 height 8
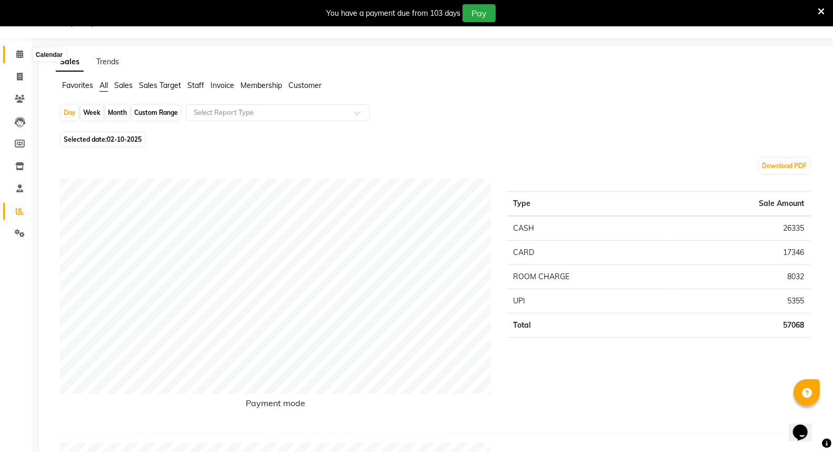
click at [20, 53] on icon at bounding box center [19, 54] width 7 height 8
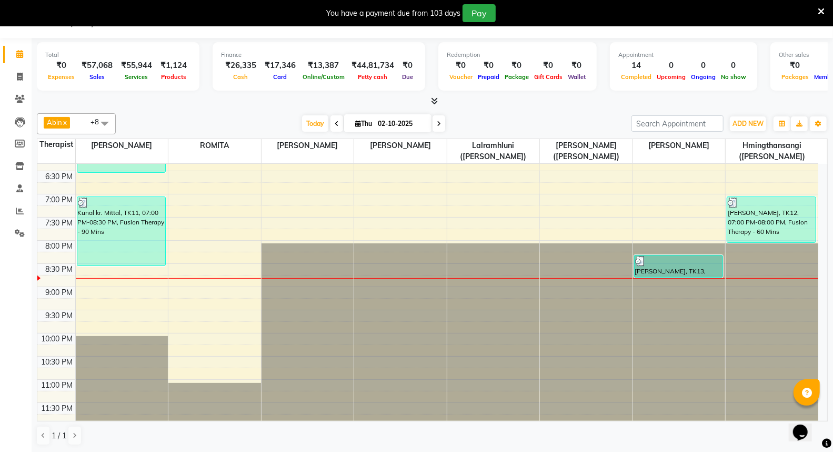
scroll to position [526, 0]
click at [335, 123] on icon at bounding box center [337, 124] width 4 height 6
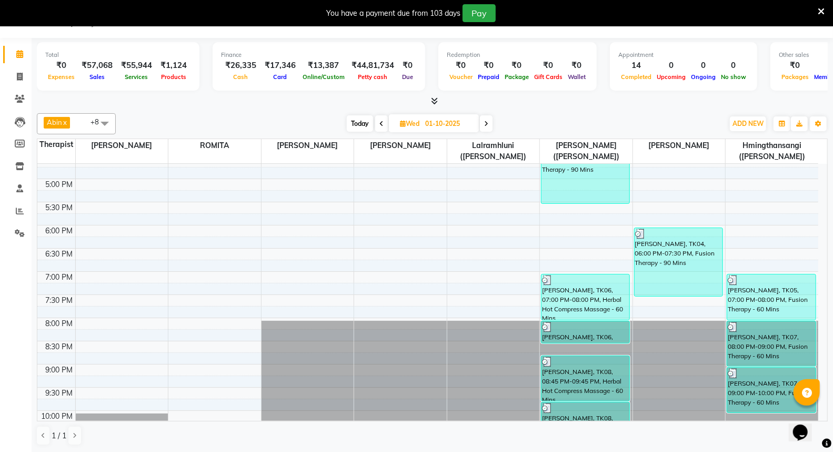
scroll to position [475, 0]
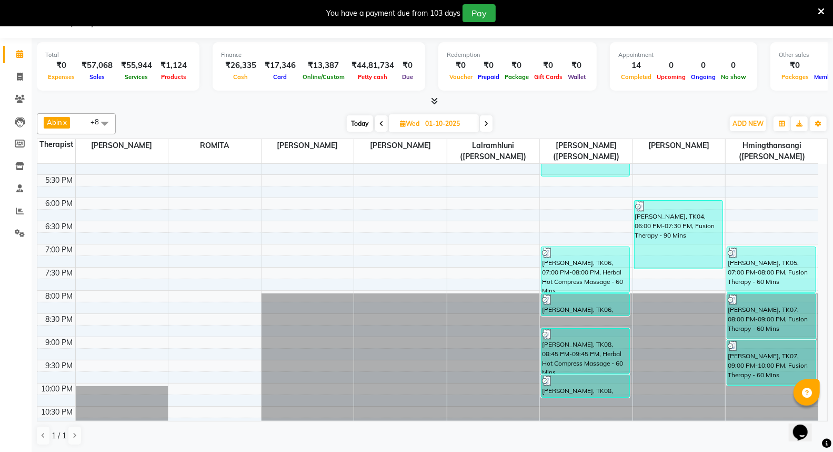
click at [487, 126] on icon at bounding box center [486, 124] width 4 height 6
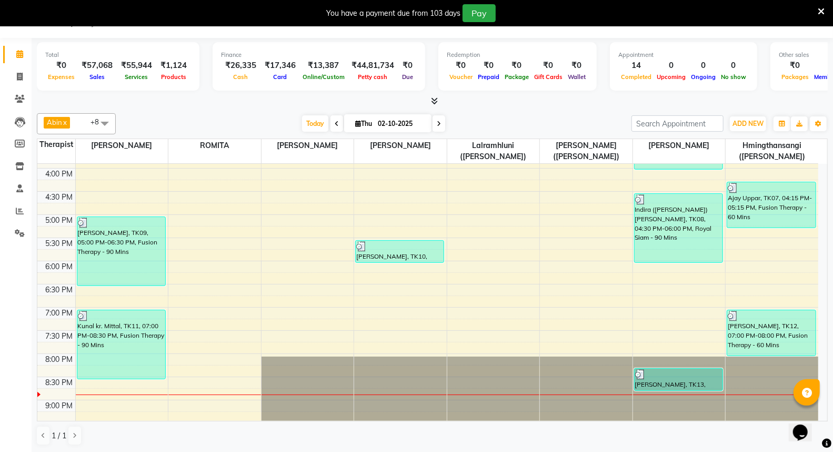
scroll to position [417, 0]
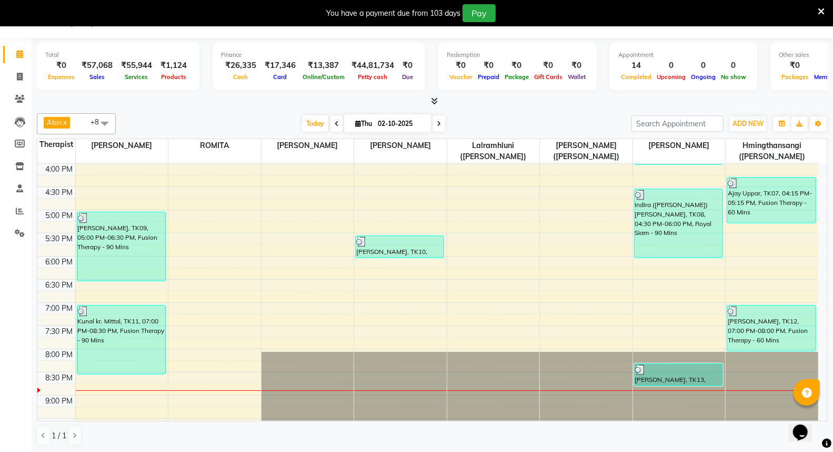
click at [438, 123] on span at bounding box center [439, 123] width 13 height 16
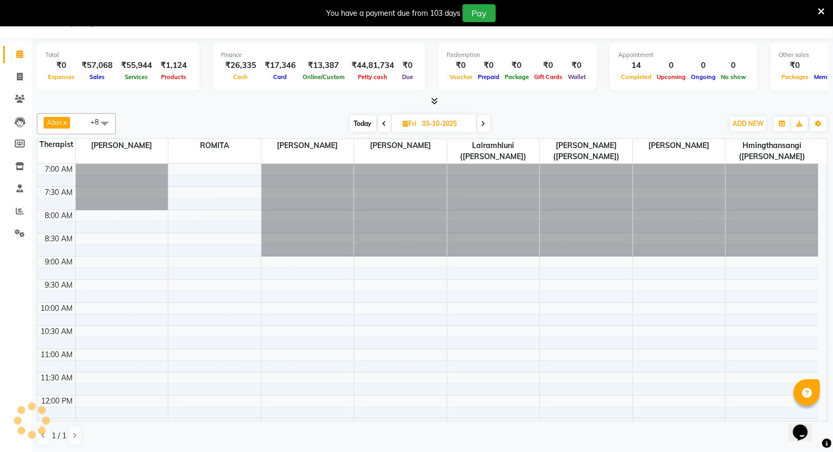
scroll to position [534, 0]
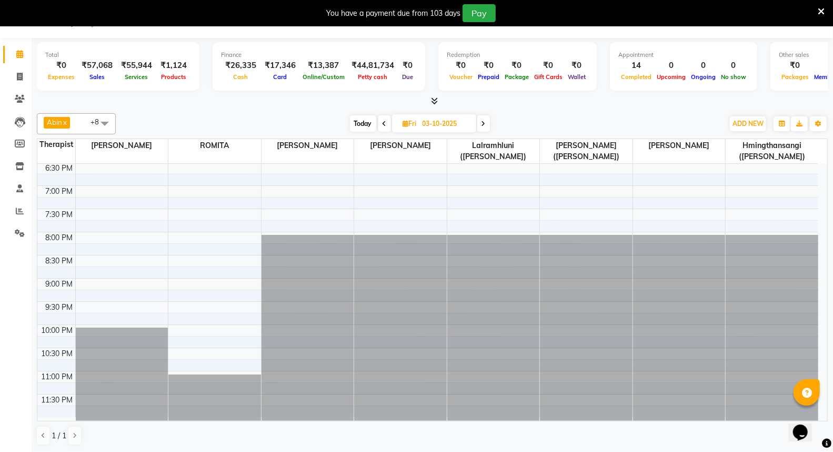
click at [386, 124] on icon at bounding box center [385, 124] width 4 height 6
type input "02-10-2025"
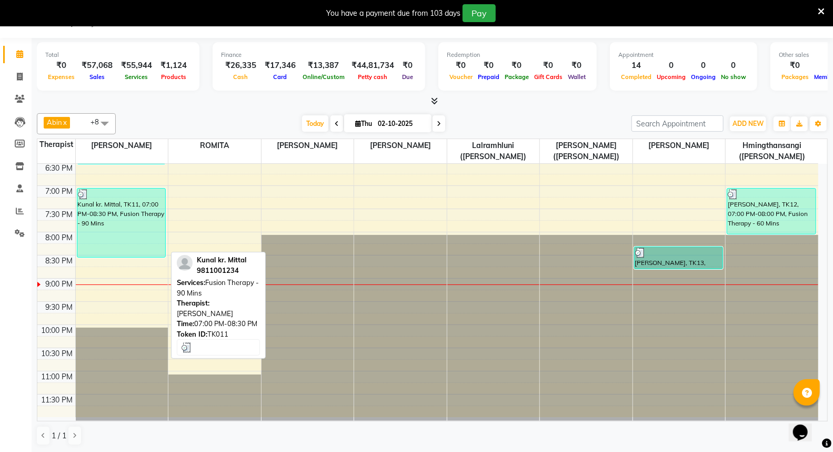
click at [118, 230] on div "Kunal kr. Mittal, TK11, 07:00 PM-08:30 PM, Fusion Therapy - 90 Mins" at bounding box center [121, 222] width 88 height 68
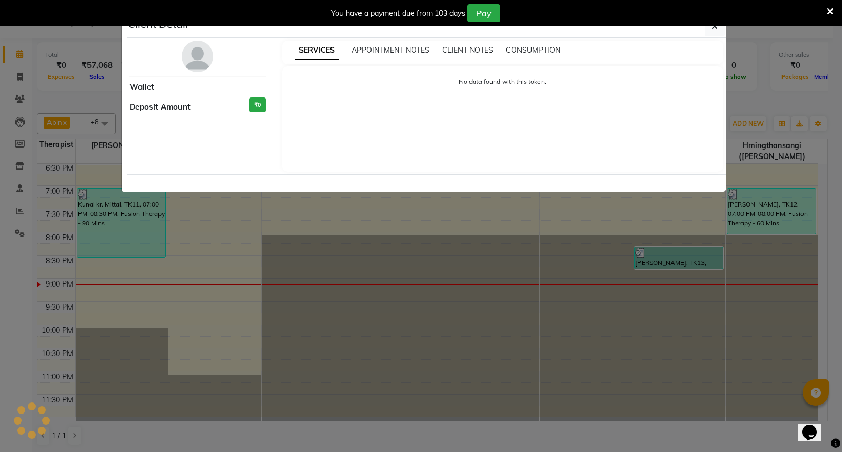
select select "3"
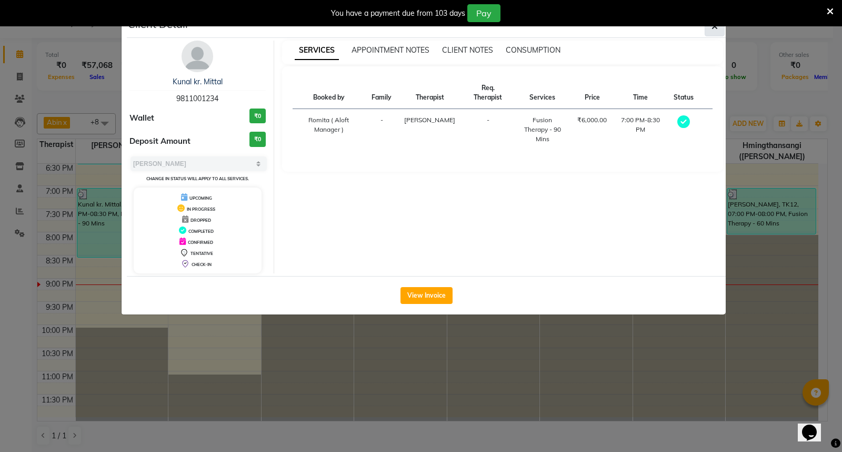
click at [710, 28] on button "button" at bounding box center [715, 26] width 20 height 20
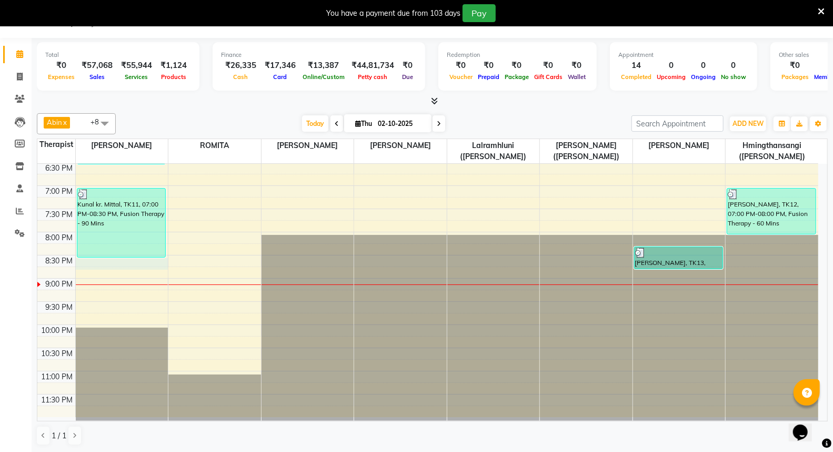
click at [86, 262] on div "7:00 AM 7:30 AM 8:00 AM 8:30 AM 9:00 AM 9:30 AM 10:00 AM 10:30 AM 11:00 AM 11:3…" at bounding box center [427, 23] width 781 height 787
select select "48454"
select select "tentative"
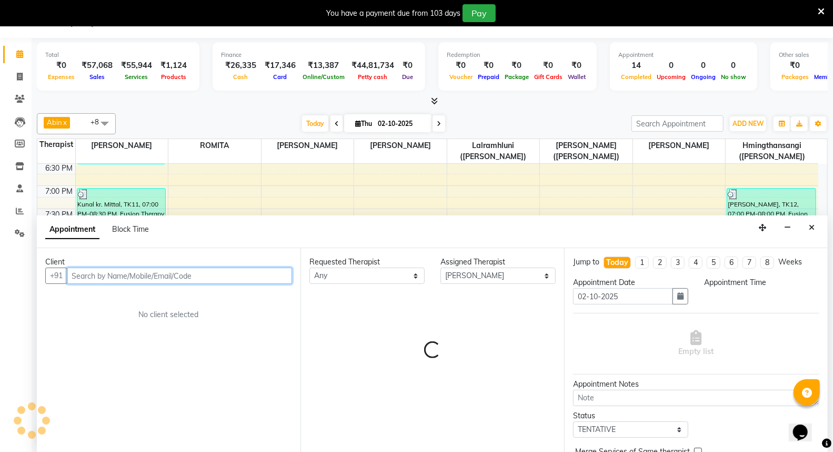
select select "1230"
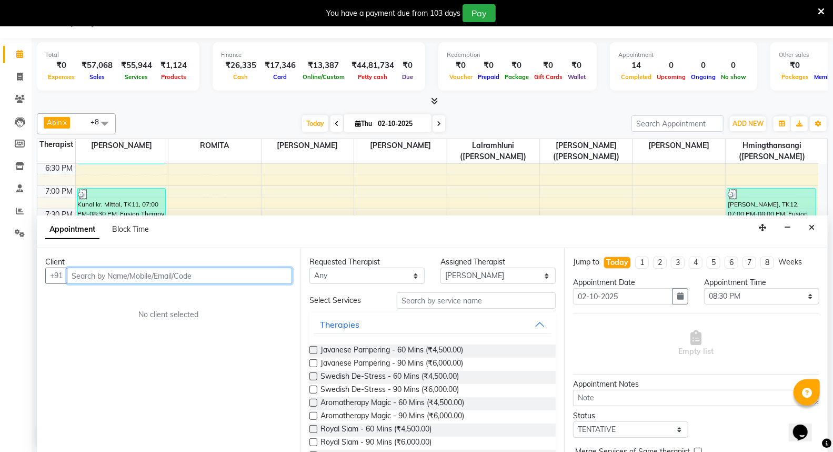
click at [86, 271] on input "text" at bounding box center [179, 275] width 225 height 16
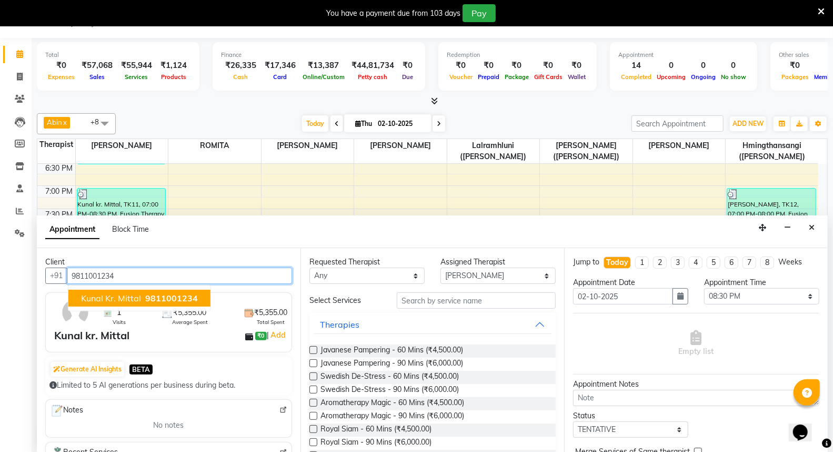
click at [158, 295] on span "9811001234" at bounding box center [171, 298] width 53 height 11
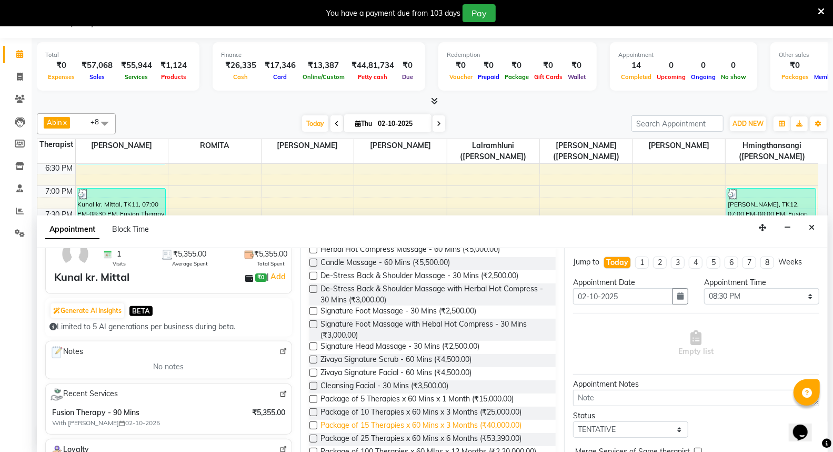
scroll to position [213, 0]
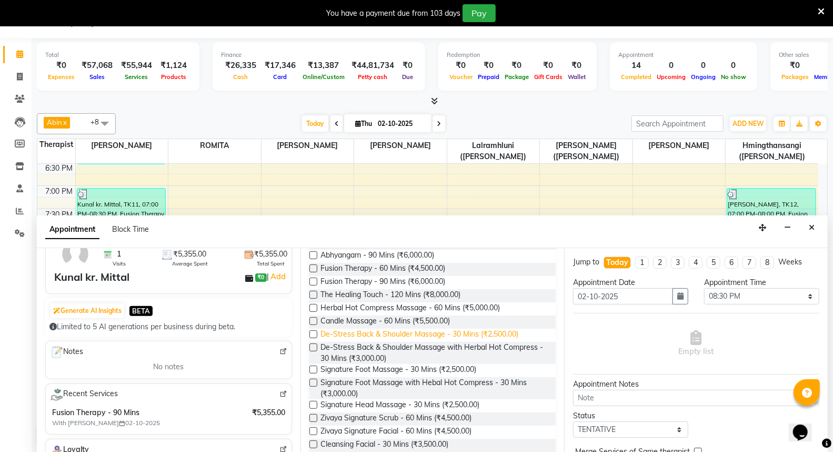
type input "9811001234"
click at [398, 334] on span "De-Stress Back & Shoulder Massage - 30 Mins (₹2,500.00)" at bounding box center [420, 334] width 198 height 13
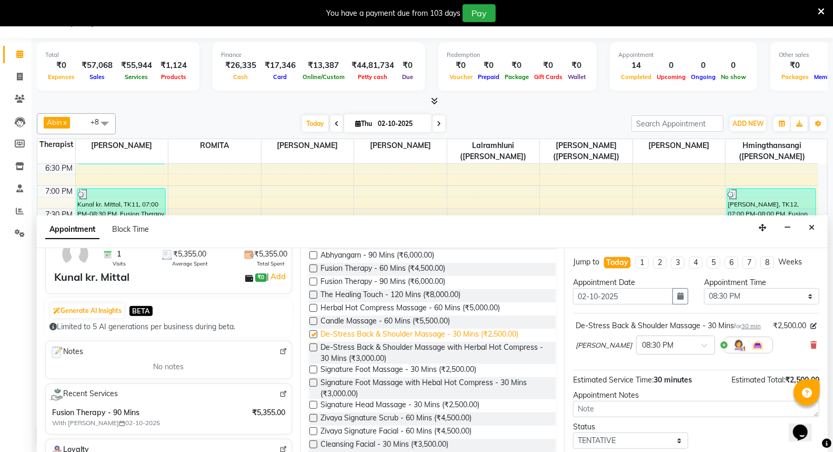
checkbox input "false"
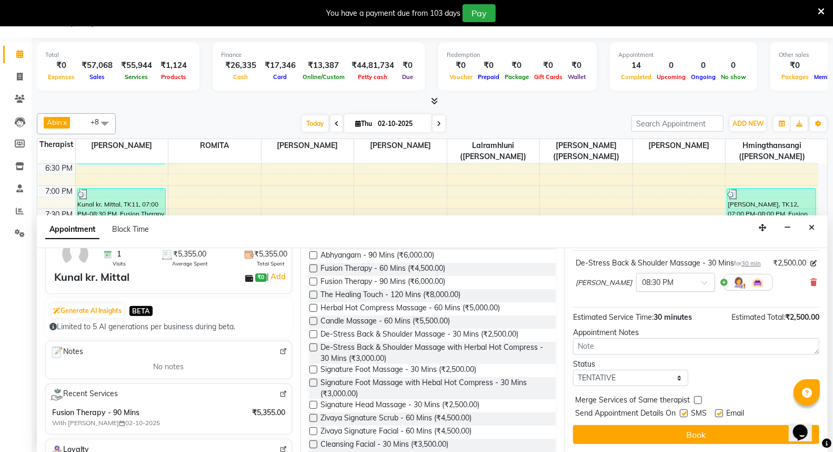
scroll to position [74, 0]
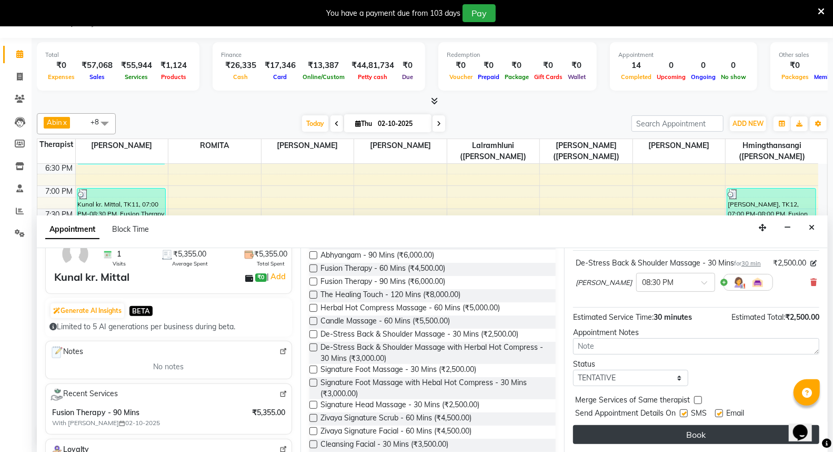
click at [680, 430] on button "Book" at bounding box center [696, 434] width 246 height 19
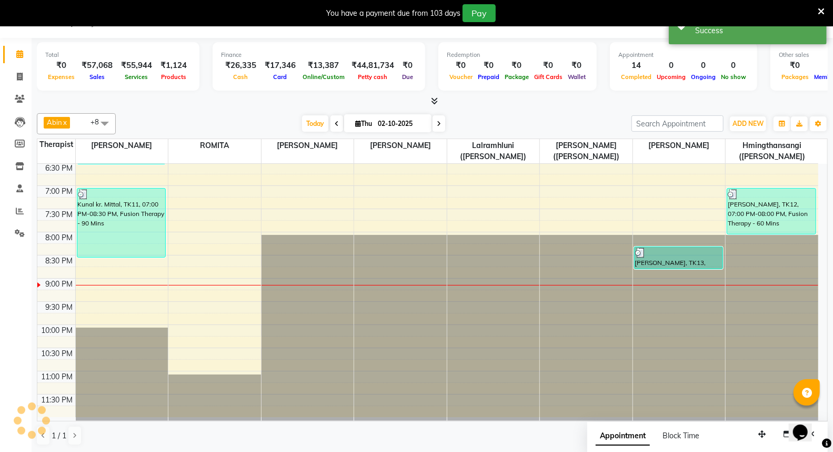
scroll to position [0, 0]
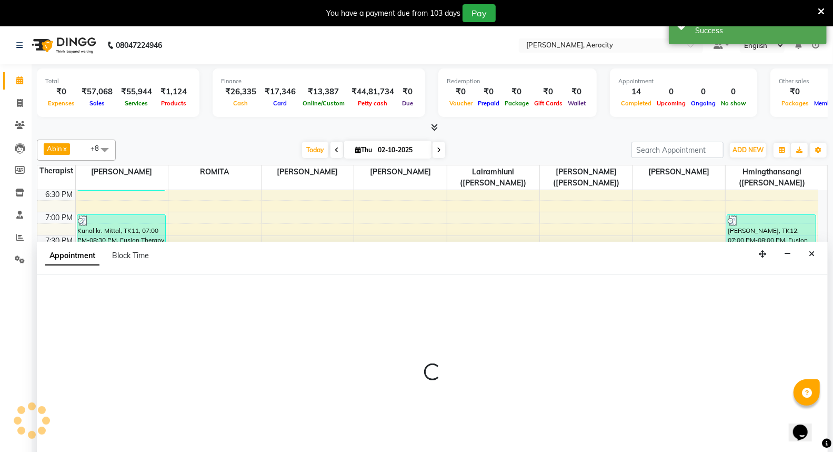
select select "48462"
select select "1245"
select select "tentative"
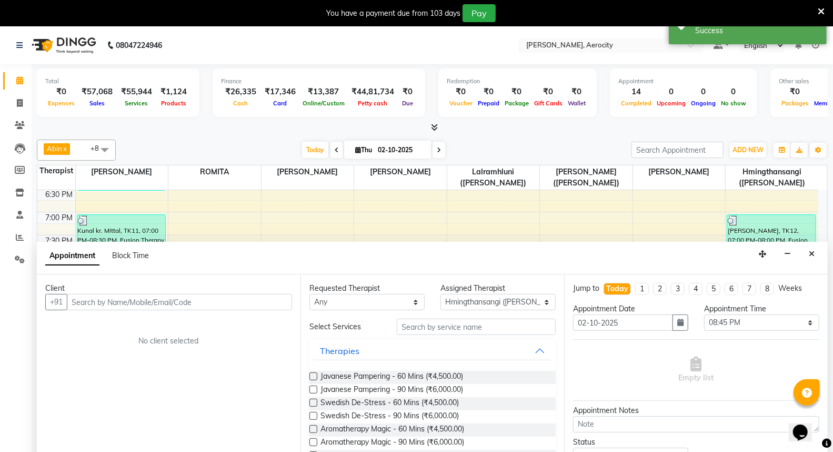
scroll to position [26, 0]
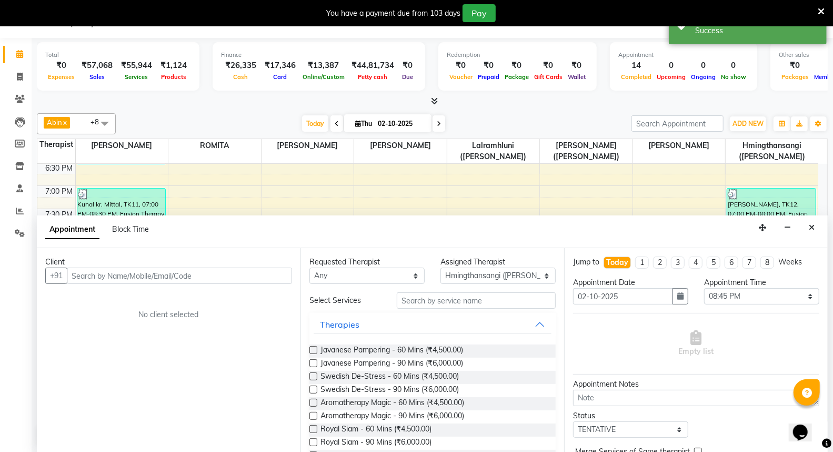
click at [99, 270] on input "text" at bounding box center [179, 275] width 225 height 16
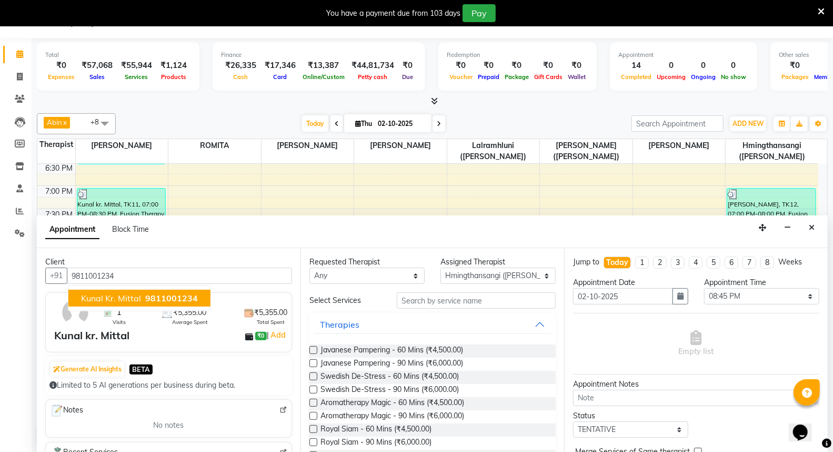
type input "9811001234"
click at [793, 293] on select "Select 08:00 AM 08:15 AM 08:30 AM 08:45 AM 09:00 AM 09:15 AM 09:30 AM 09:45 AM …" at bounding box center [761, 296] width 115 height 16
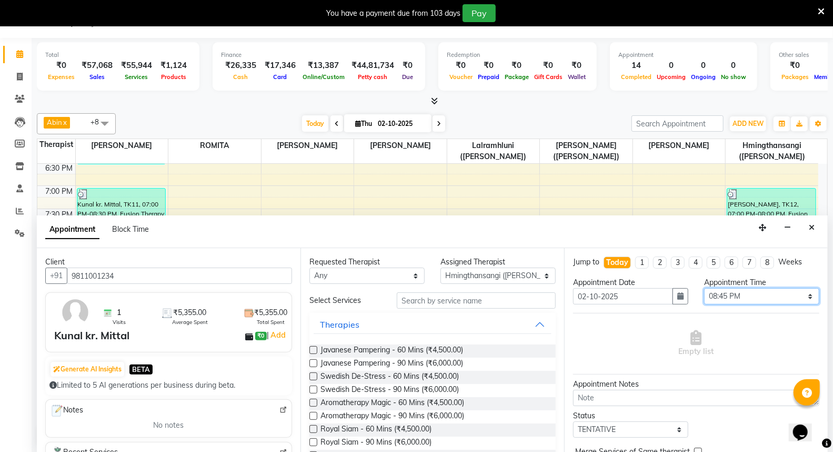
select select "1260"
click at [704, 288] on select "Select 08:00 AM 08:15 AM 08:30 AM 08:45 AM 09:00 AM 09:15 AM 09:30 AM 09:45 AM …" at bounding box center [761, 296] width 115 height 16
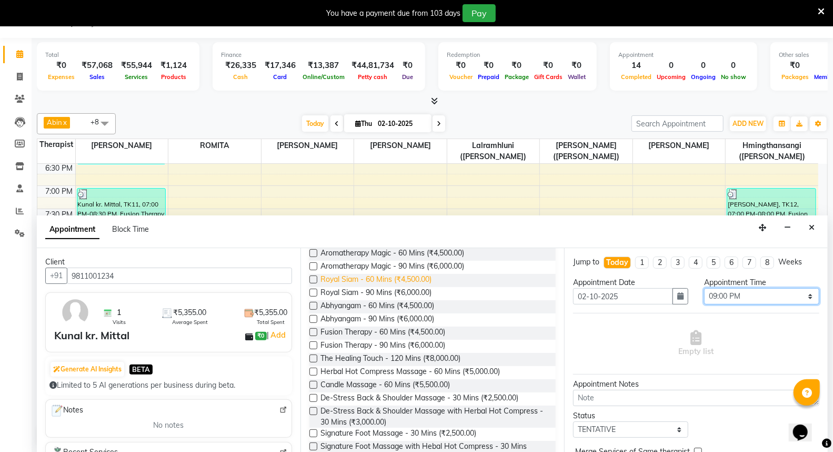
scroll to position [175, 0]
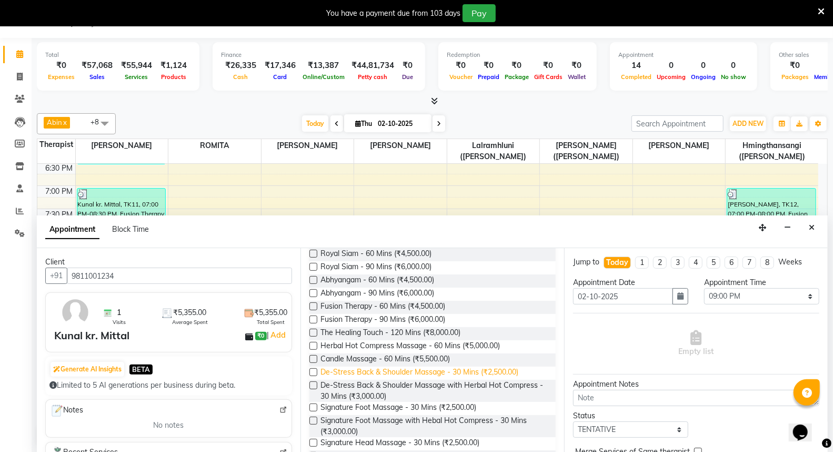
click at [421, 367] on span "De-Stress Back & Shoulder Massage - 30 Mins (₹2,500.00)" at bounding box center [420, 372] width 198 height 13
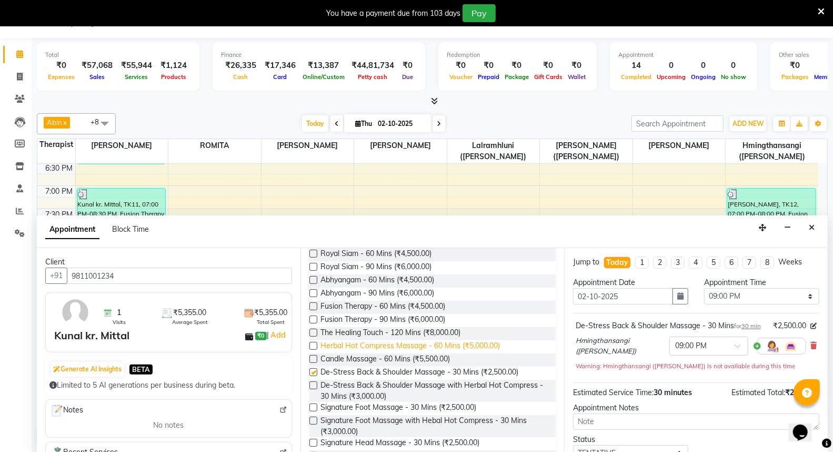
checkbox input "false"
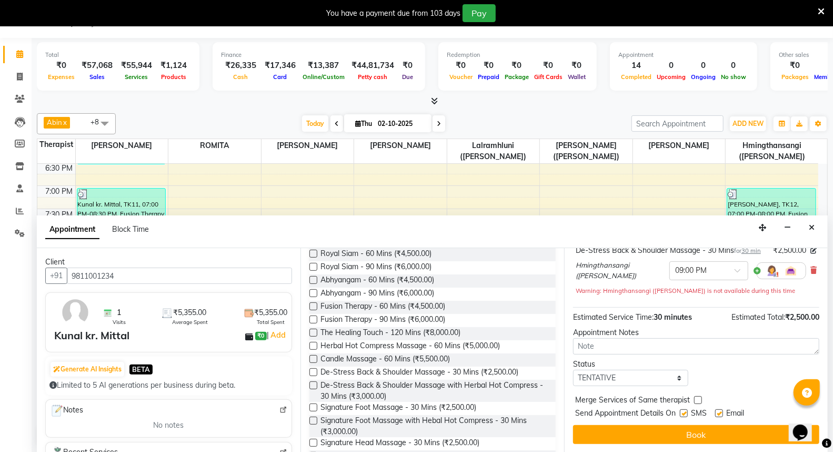
scroll to position [85, 0]
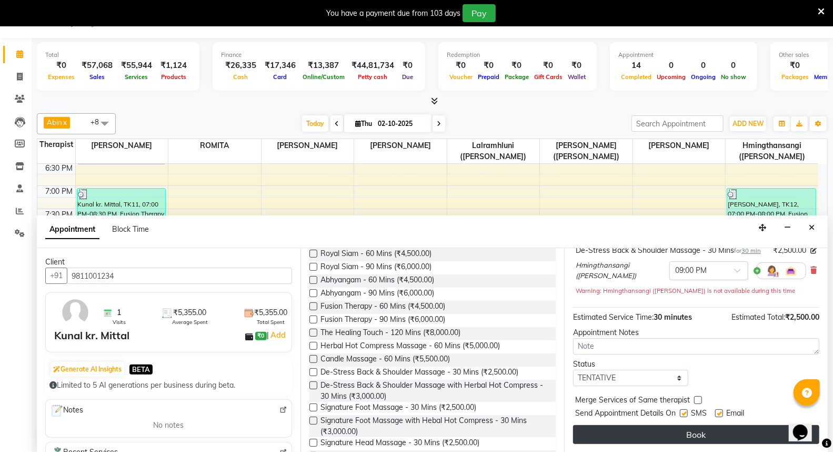
click at [677, 431] on button "Book" at bounding box center [696, 434] width 246 height 19
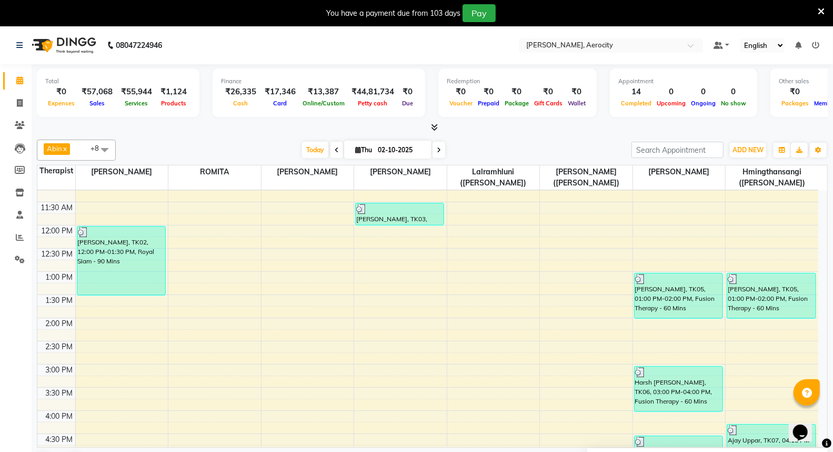
scroll to position [300, 0]
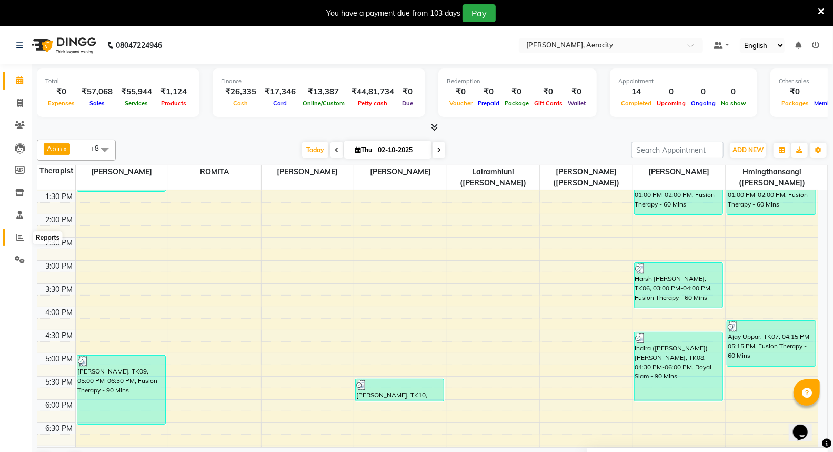
click at [19, 238] on icon at bounding box center [20, 237] width 8 height 8
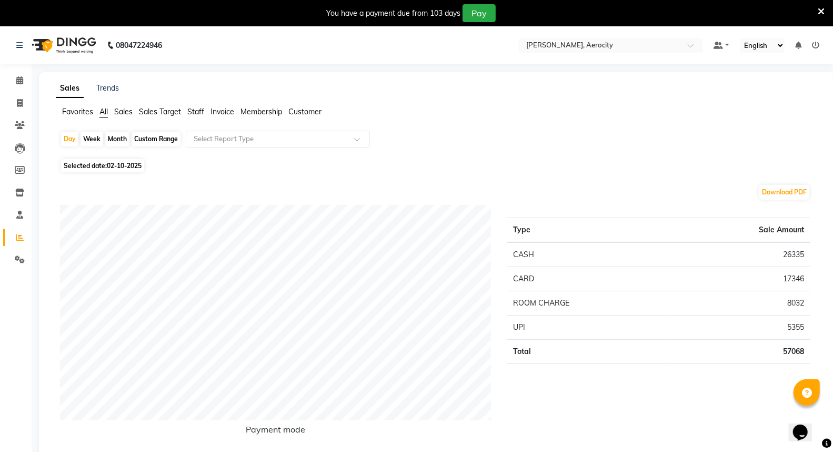
click at [196, 113] on span "Staff" at bounding box center [195, 111] width 17 height 9
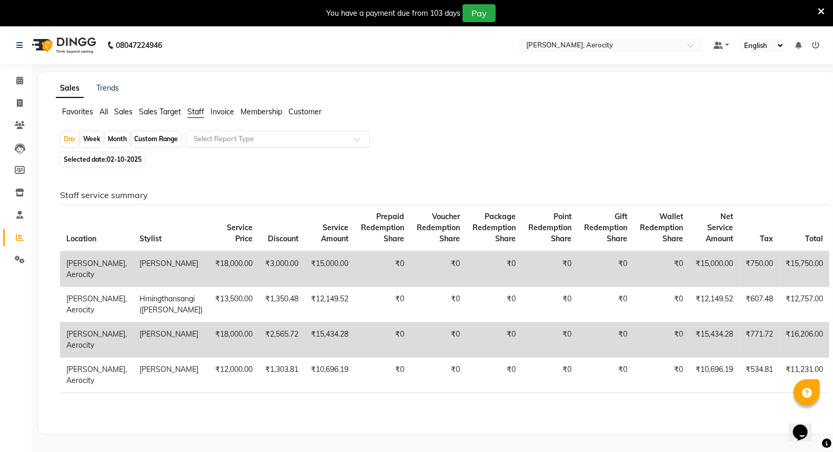
click at [312, 136] on input "text" at bounding box center [268, 139] width 152 height 11
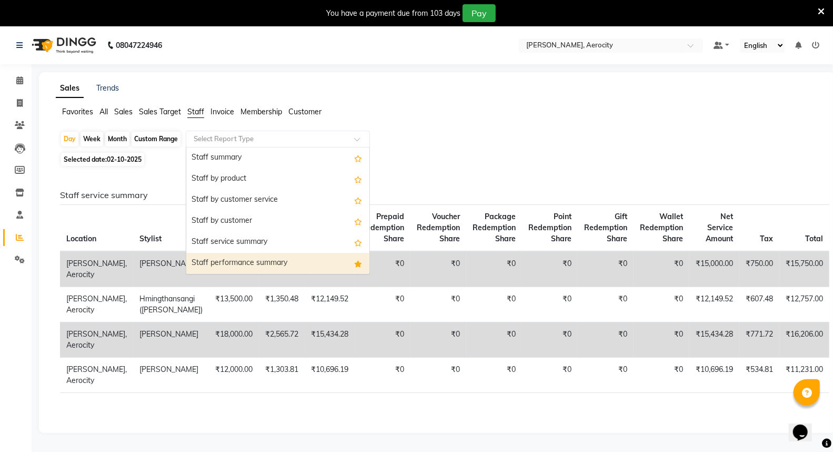
click at [271, 265] on div "Staff performance summary" at bounding box center [277, 263] width 183 height 21
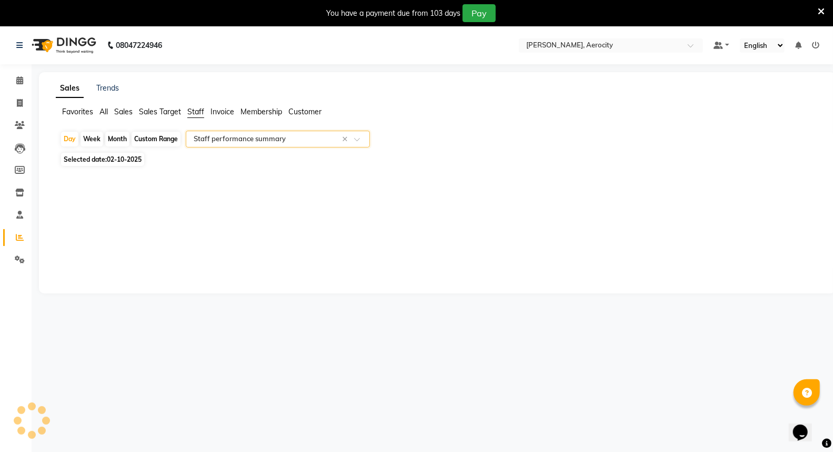
select select "full_report"
select select "csv"
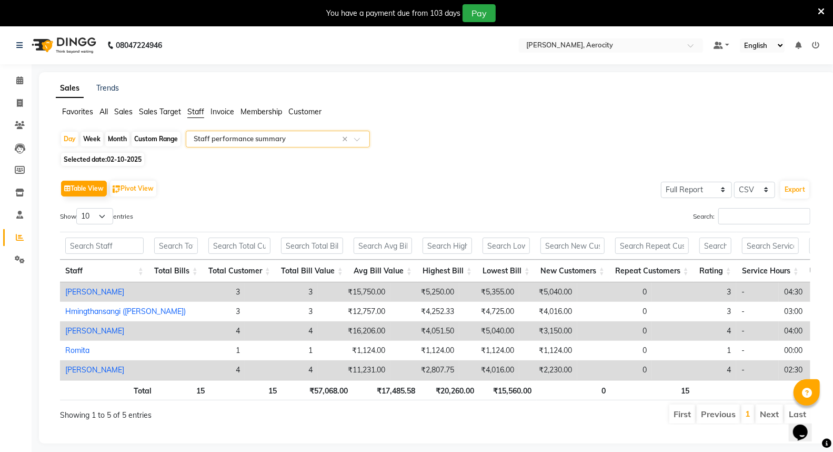
click at [112, 139] on div "Month" at bounding box center [117, 139] width 24 height 15
select select "10"
select select "2025"
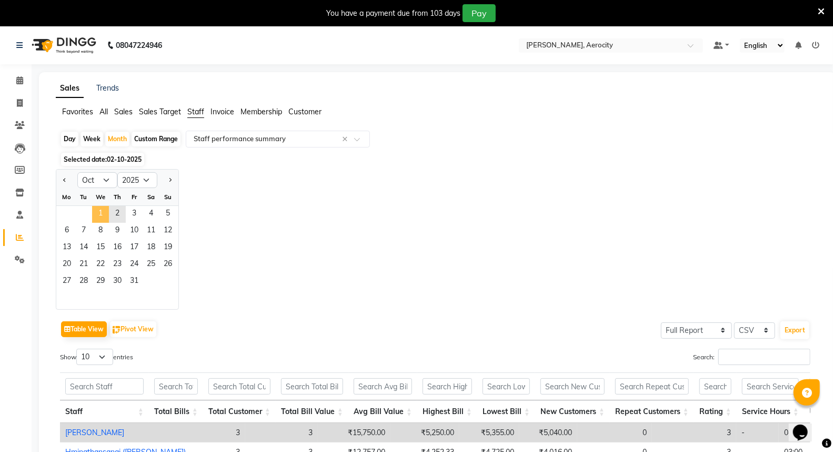
click at [104, 214] on span "1" at bounding box center [100, 214] width 17 height 17
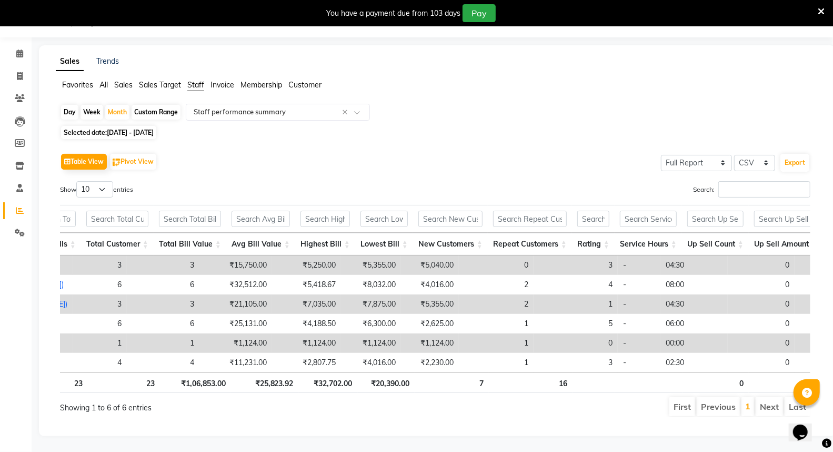
scroll to position [0, 64]
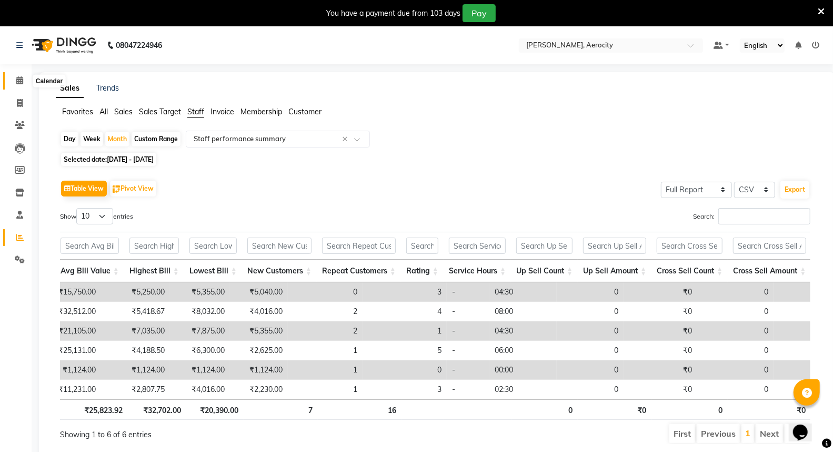
click at [22, 83] on icon at bounding box center [19, 80] width 7 height 8
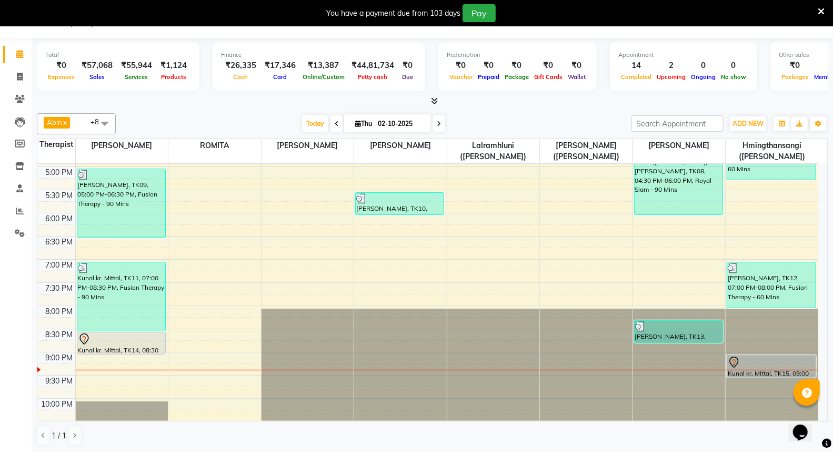
scroll to position [526, 0]
